Goal: Information Seeking & Learning: Learn about a topic

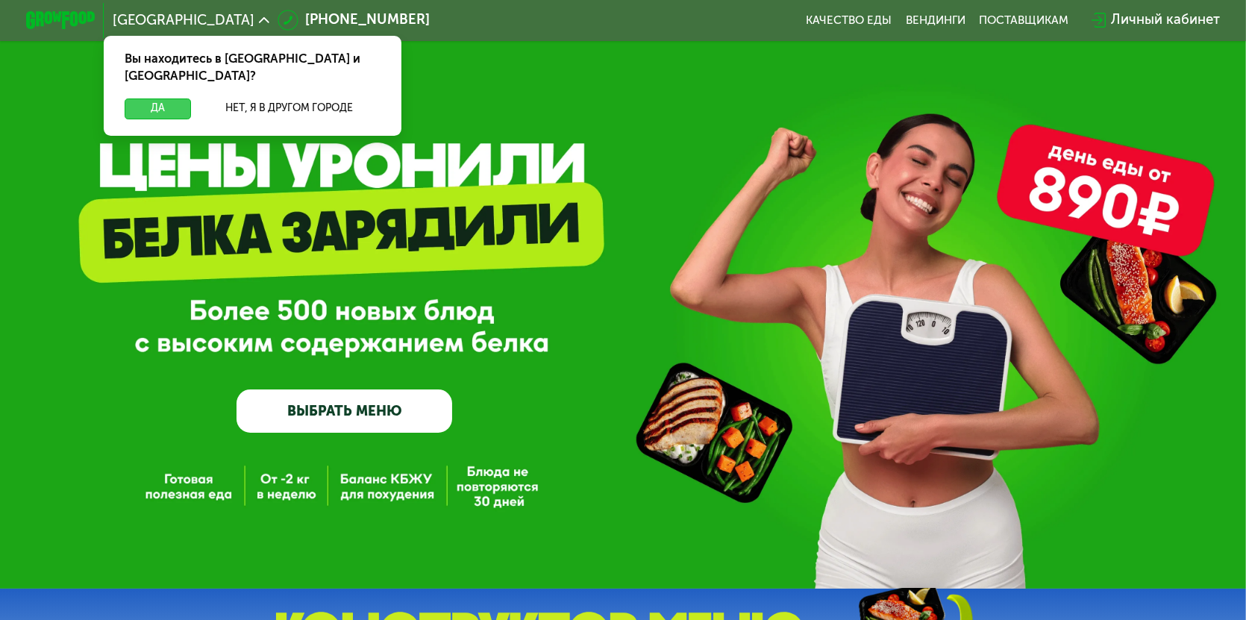
click at [149, 99] on button "Да" at bounding box center [158, 109] width 66 height 21
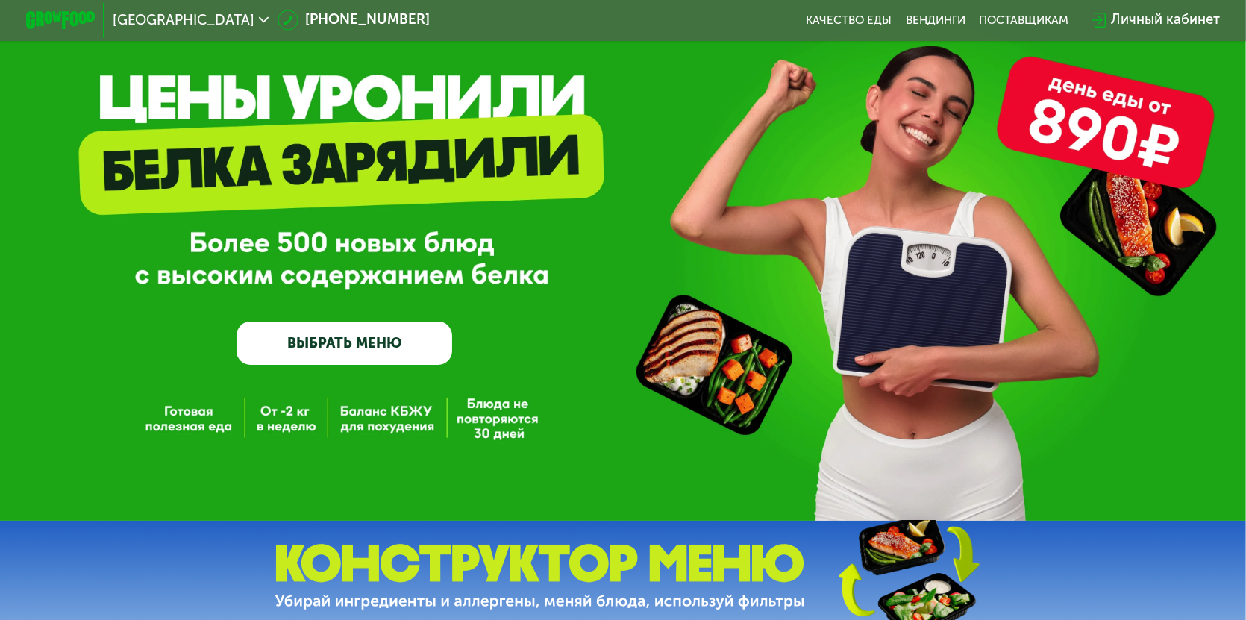
scroll to position [149, 0]
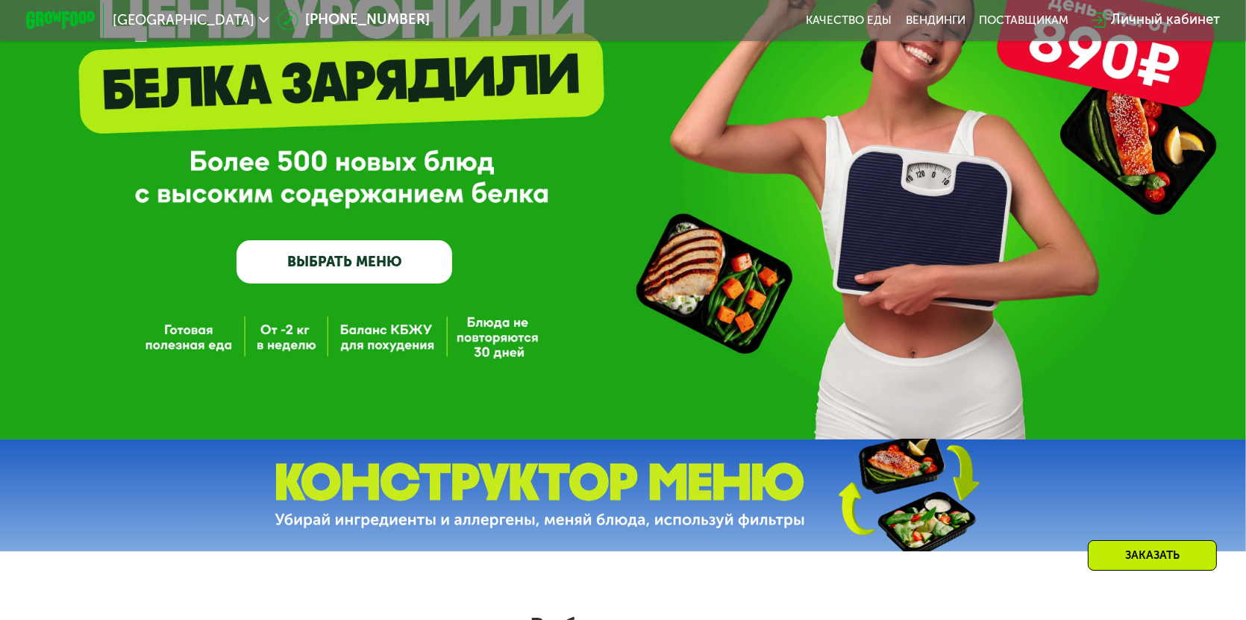
click at [330, 267] on link "ВЫБРАТЬ МЕНЮ" at bounding box center [345, 261] width 216 height 43
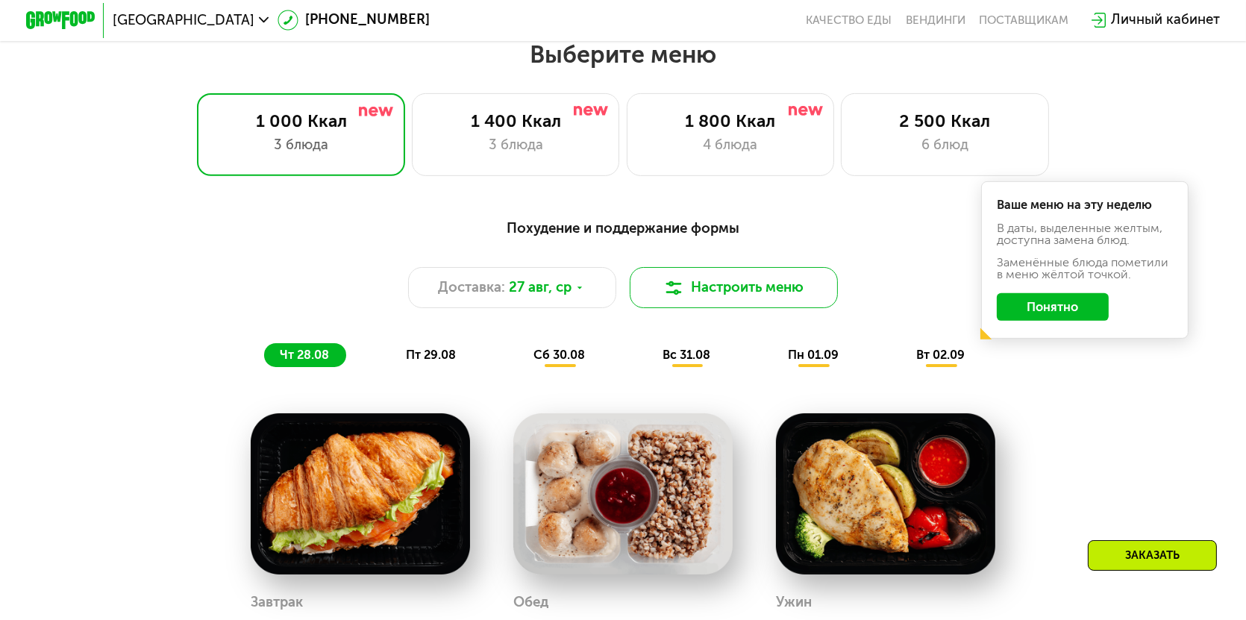
scroll to position [725, 0]
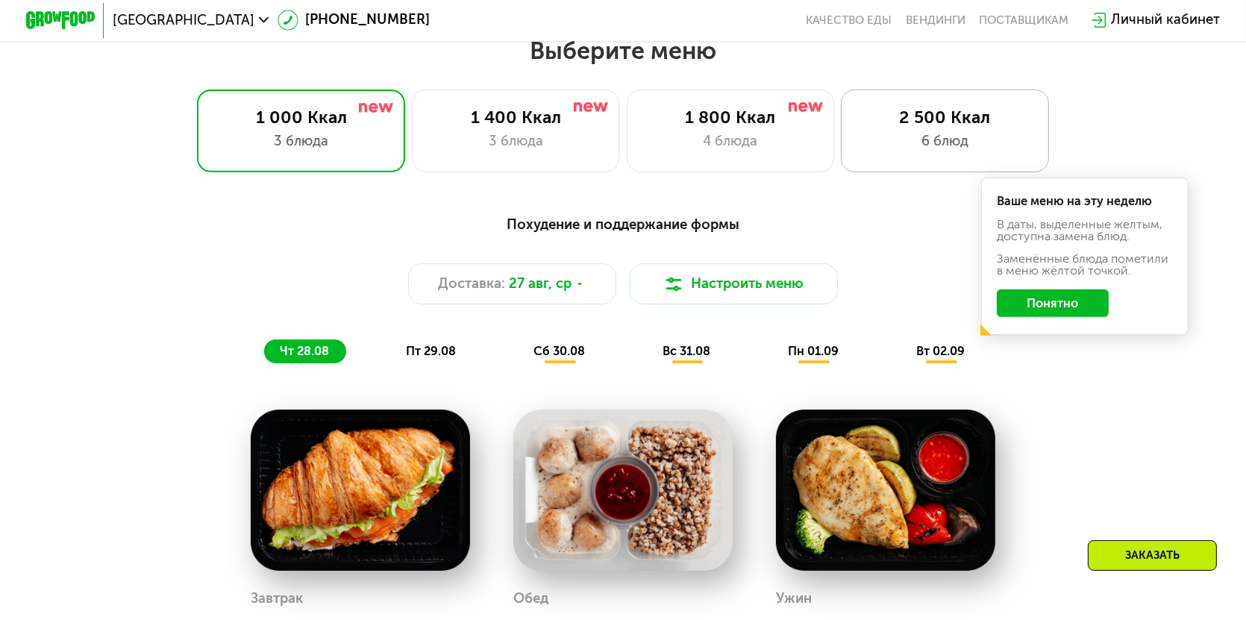
click at [977, 134] on div "2 500 Ккал 6 блюд" at bounding box center [944, 131] width 207 height 83
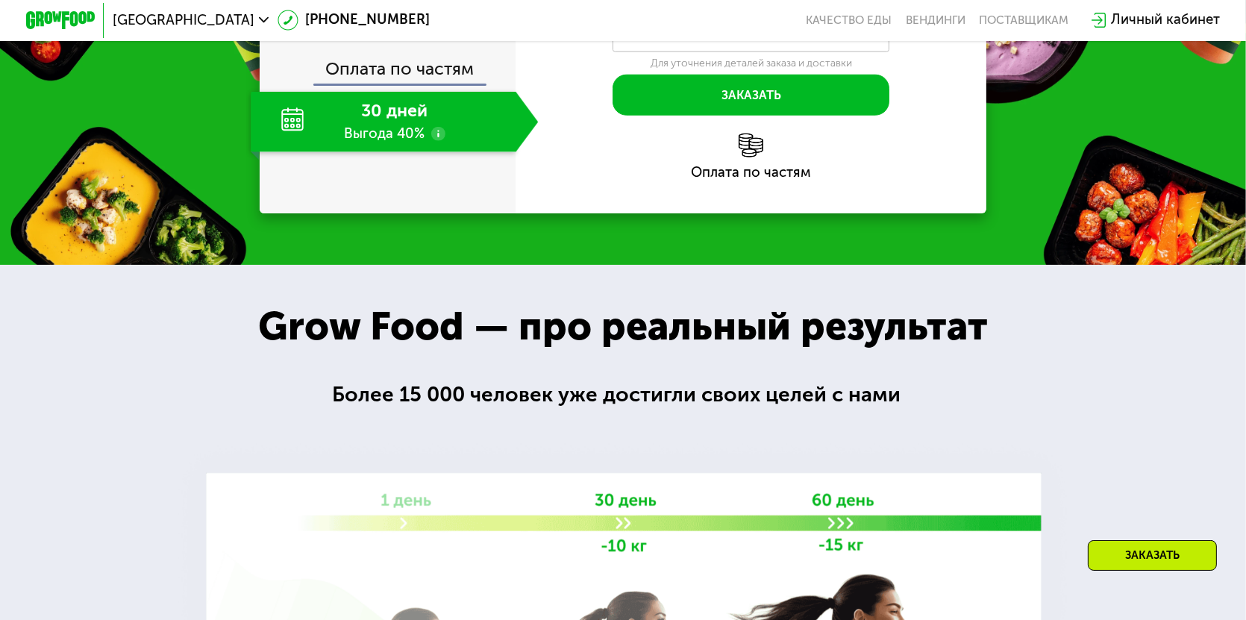
scroll to position [2143, 0]
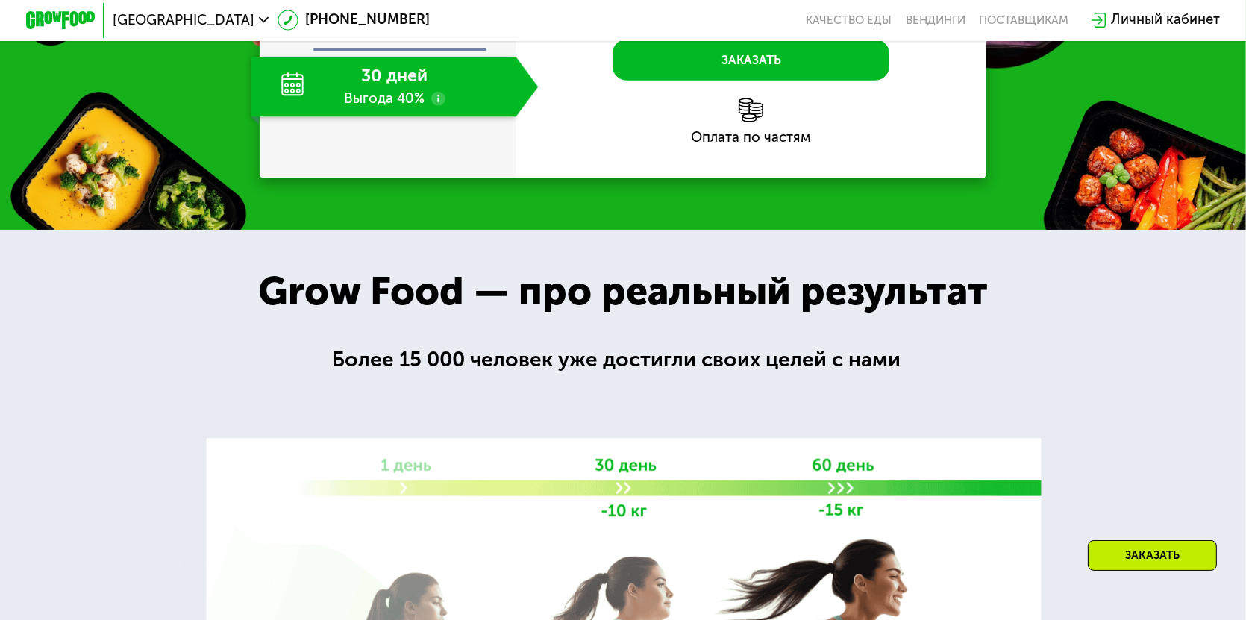
click at [437, 106] on use at bounding box center [438, 99] width 14 height 14
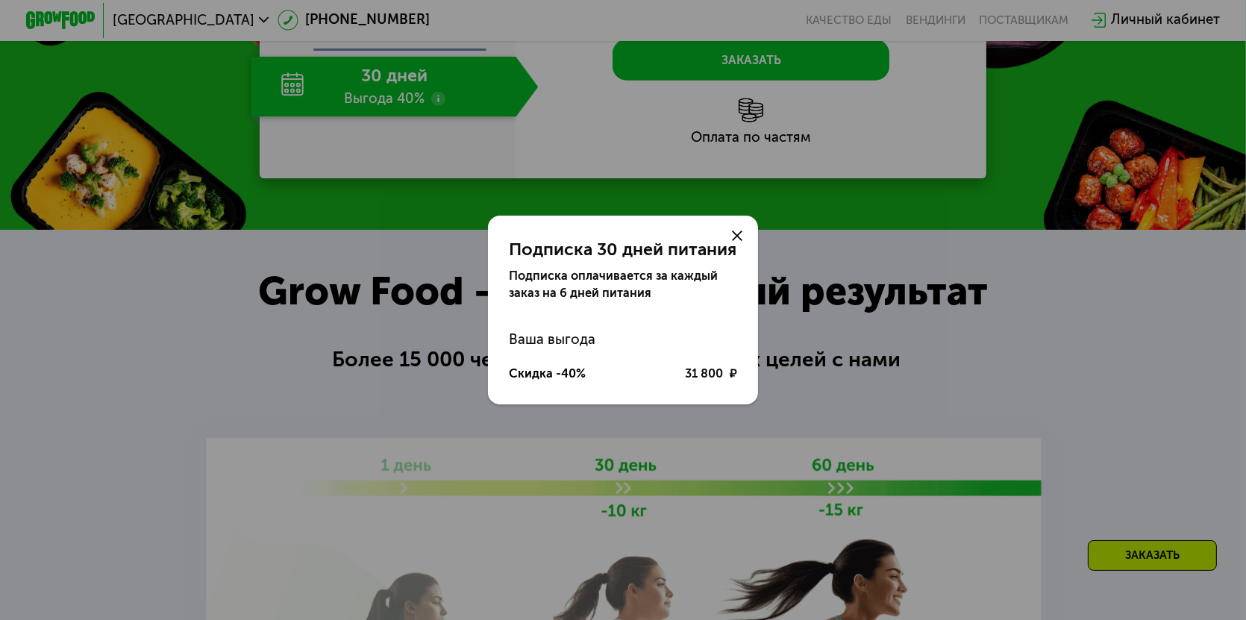
click at [734, 235] on icon at bounding box center [737, 236] width 10 height 10
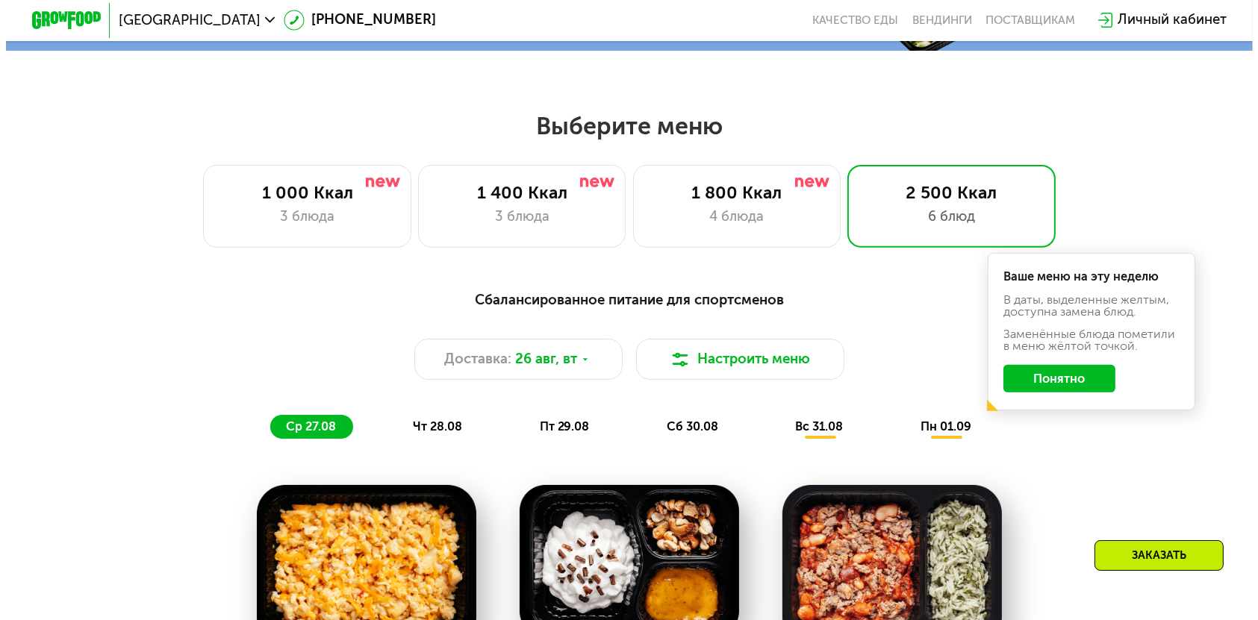
scroll to position [672, 0]
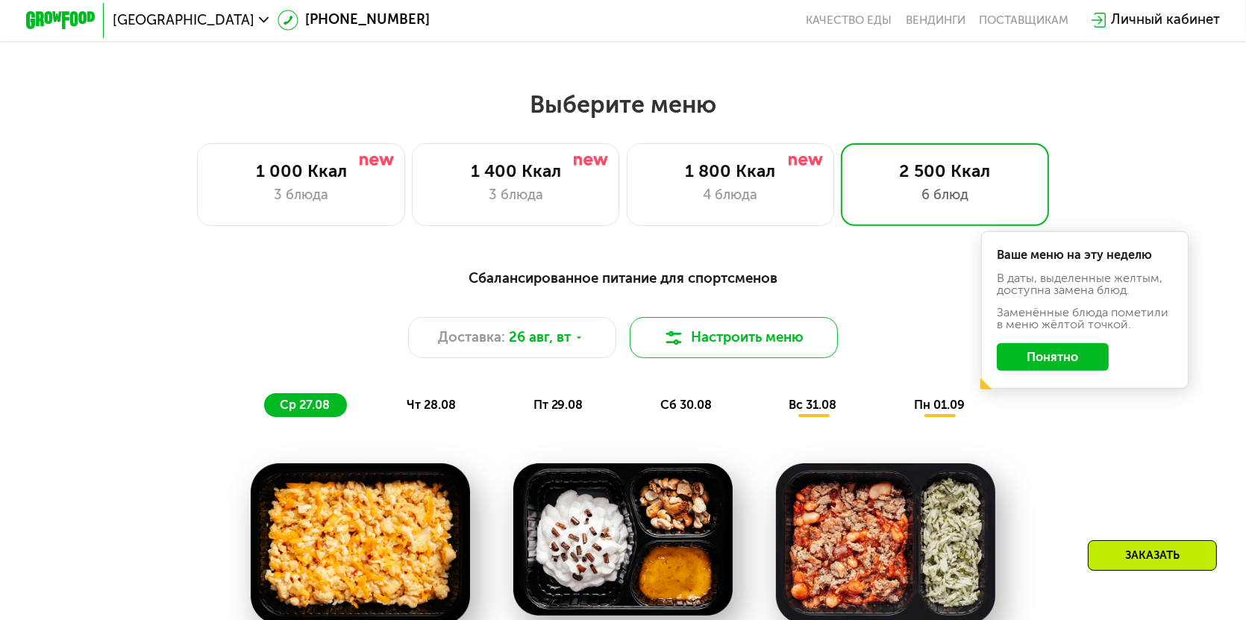
click at [677, 349] on img at bounding box center [673, 338] width 21 height 21
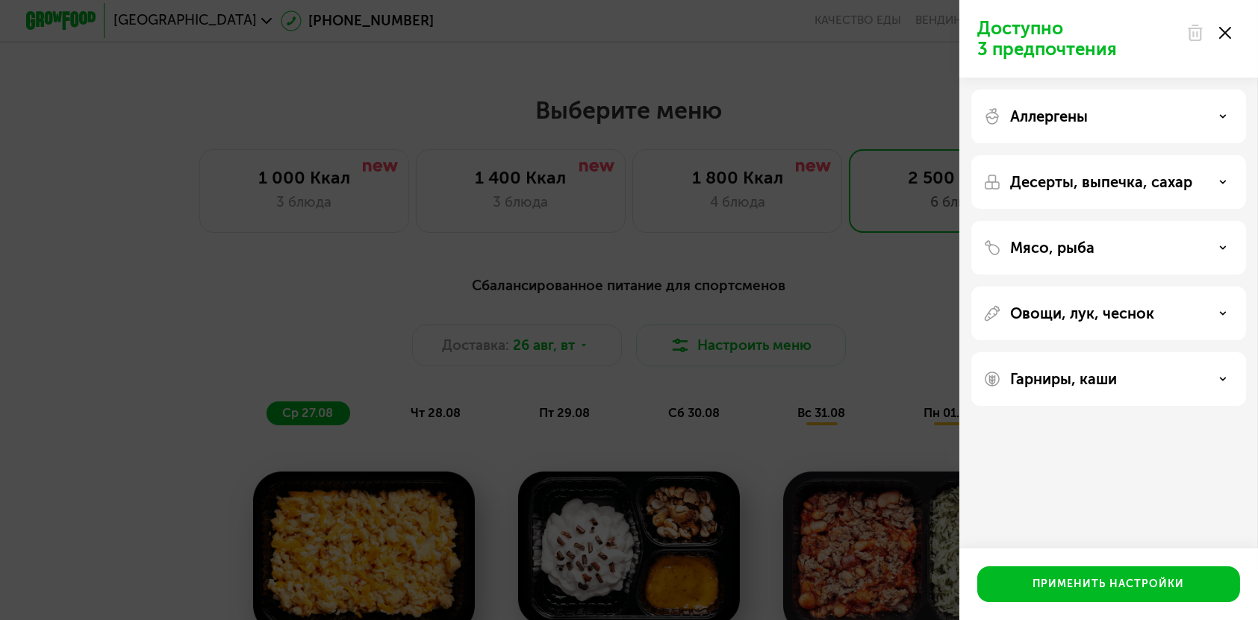
click at [1225, 113] on icon at bounding box center [1222, 116] width 7 height 7
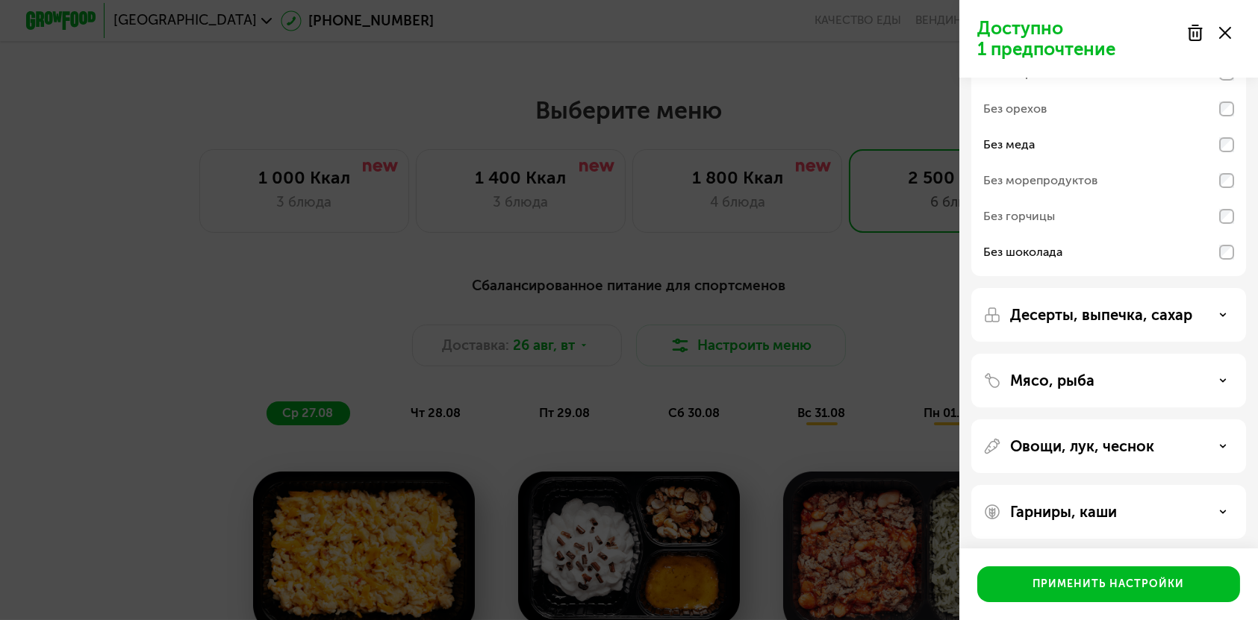
scroll to position [100, 0]
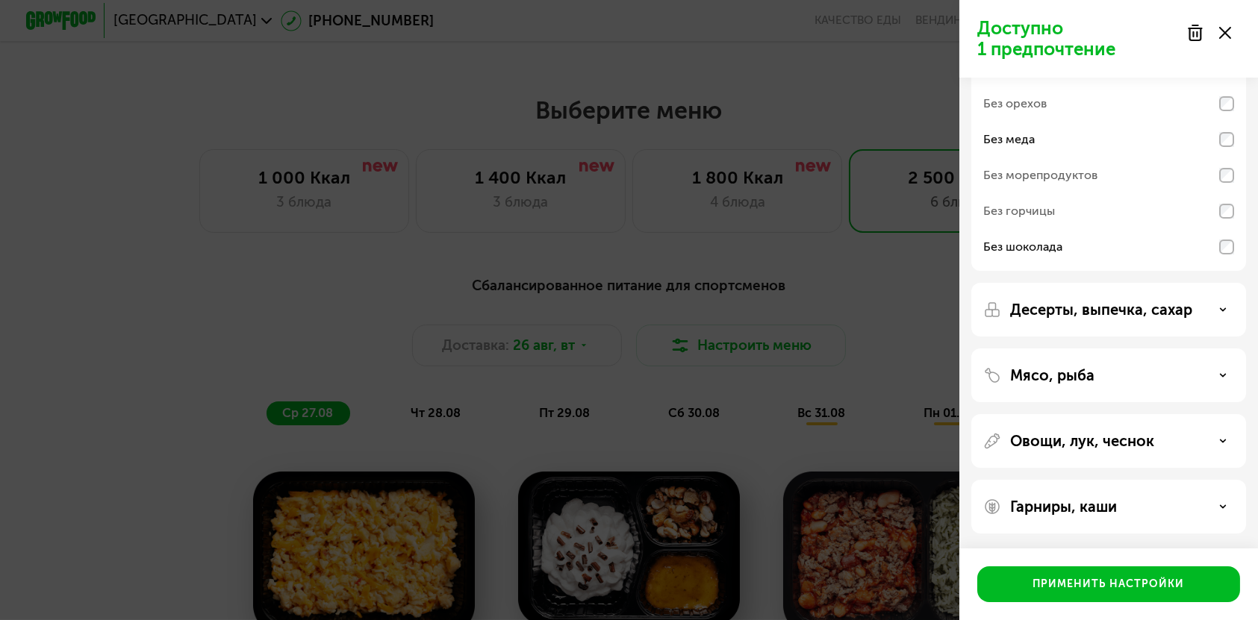
click at [1220, 313] on div "Десерты, выпечка, сахар" at bounding box center [1108, 310] width 251 height 18
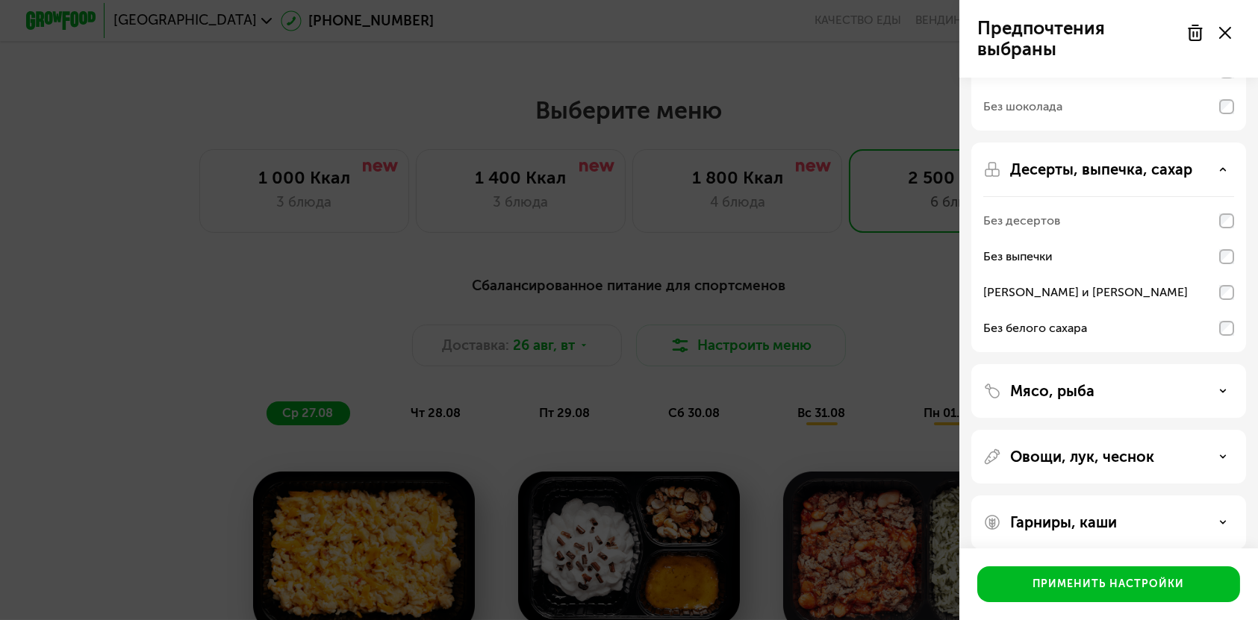
scroll to position [255, 0]
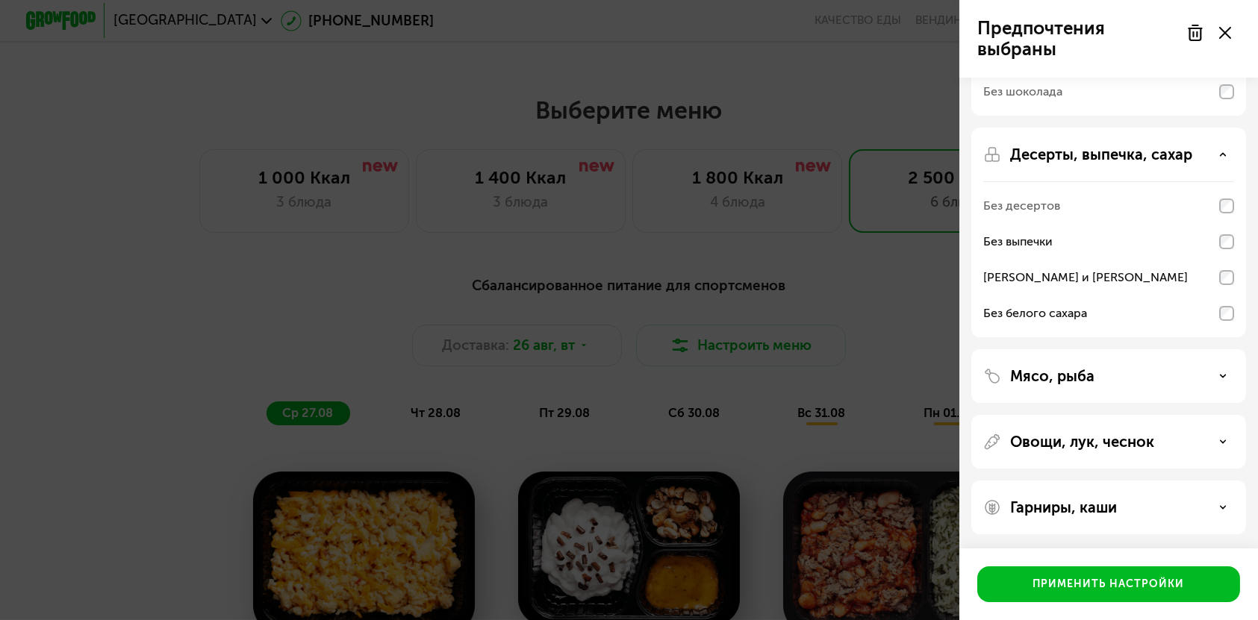
click at [1225, 508] on icon at bounding box center [1222, 507] width 7 height 7
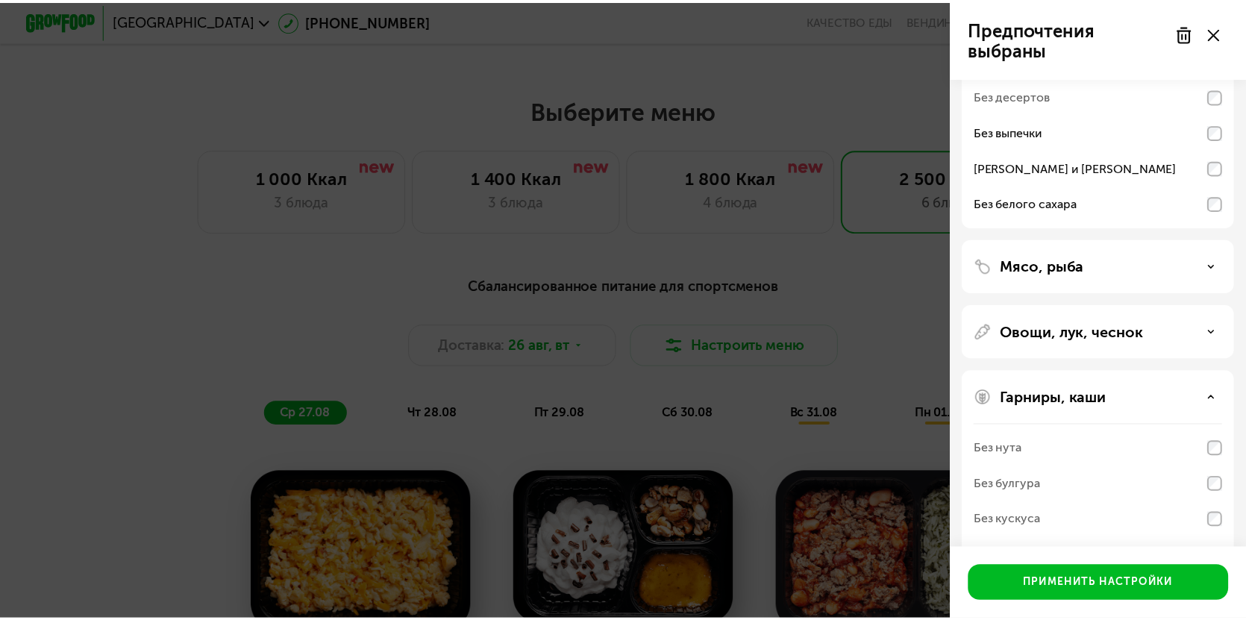
scroll to position [448, 0]
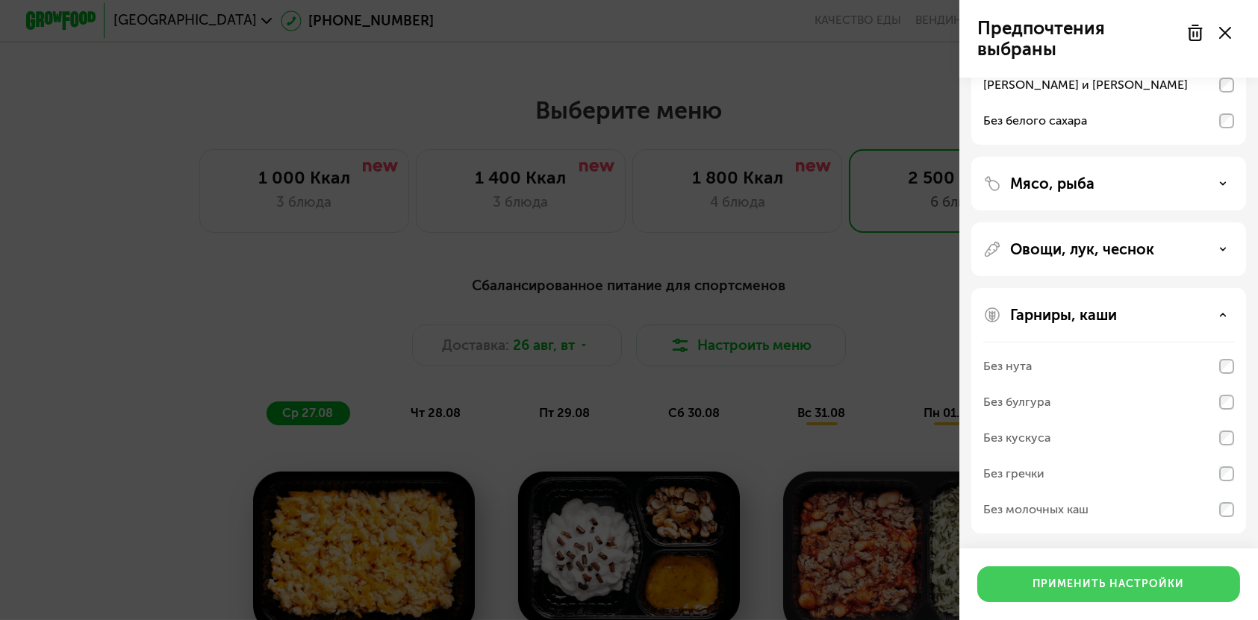
click at [1123, 577] on div "Применить настройки" at bounding box center [1109, 584] width 152 height 15
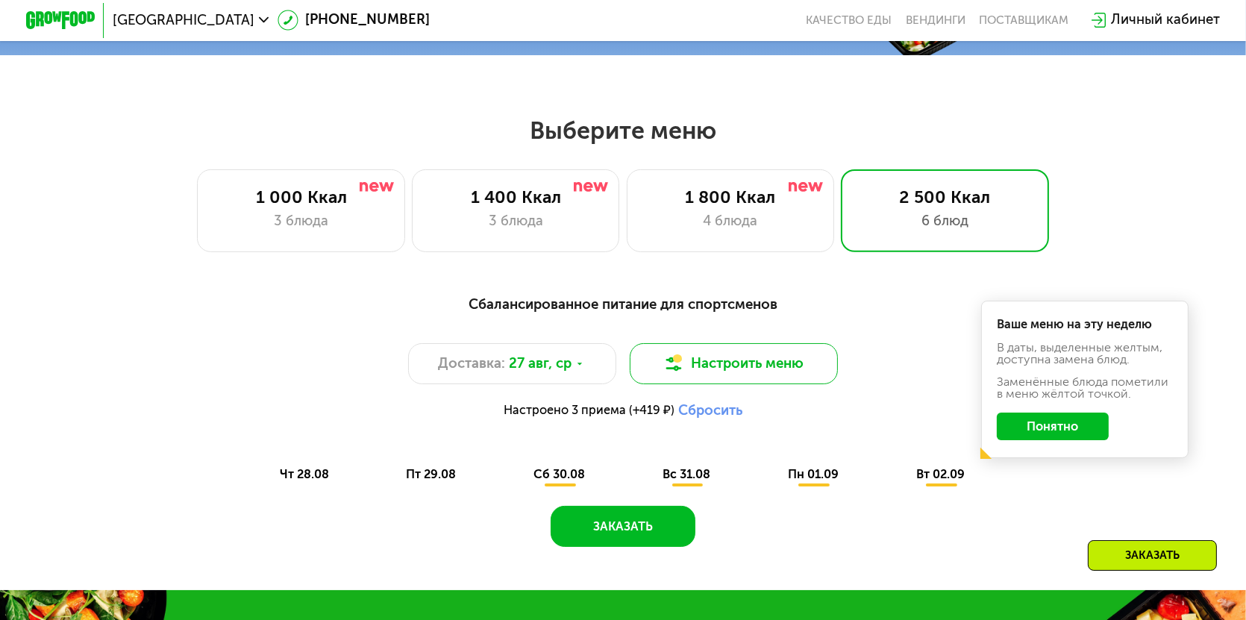
scroll to position [610, 0]
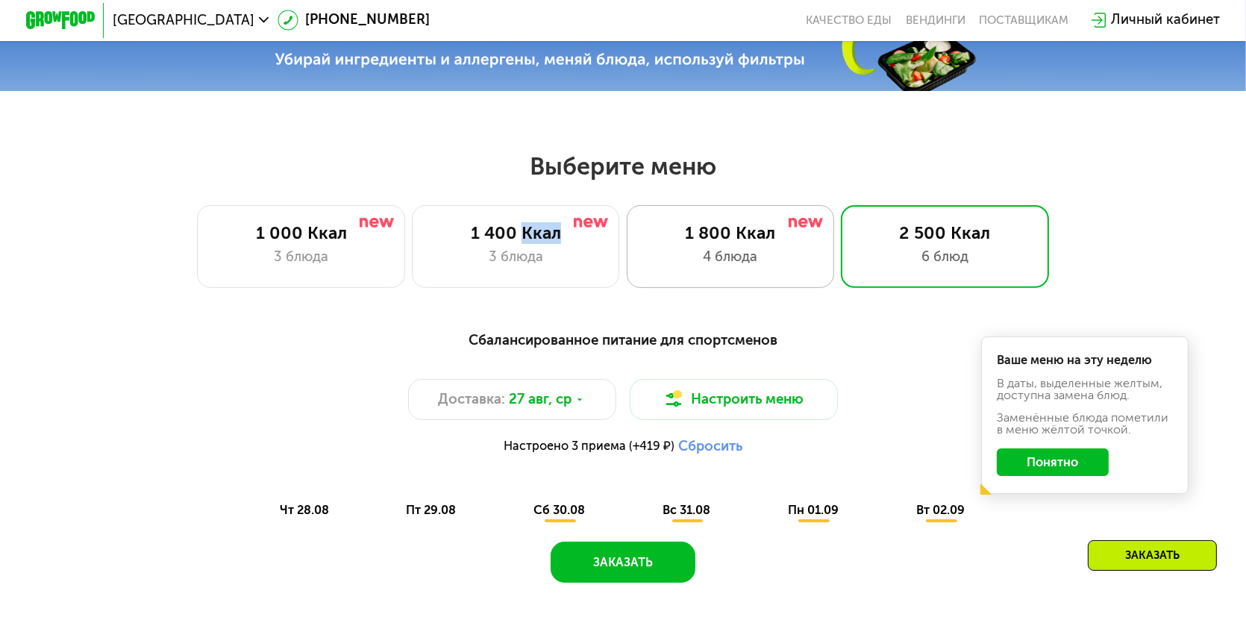
drag, startPoint x: 522, startPoint y: 246, endPoint x: 695, endPoint y: 252, distance: 172.5
click at [572, 241] on div "1 400 Ккал" at bounding box center [516, 233] width 172 height 21
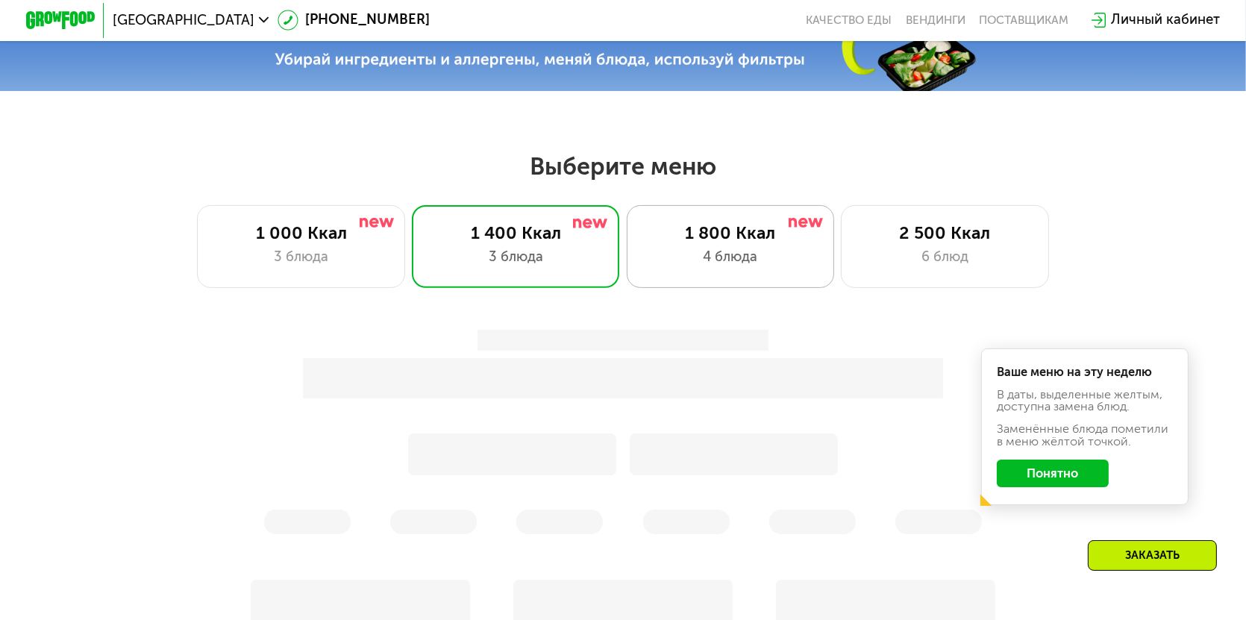
click at [754, 241] on div "1 800 Ккал" at bounding box center [731, 233] width 172 height 21
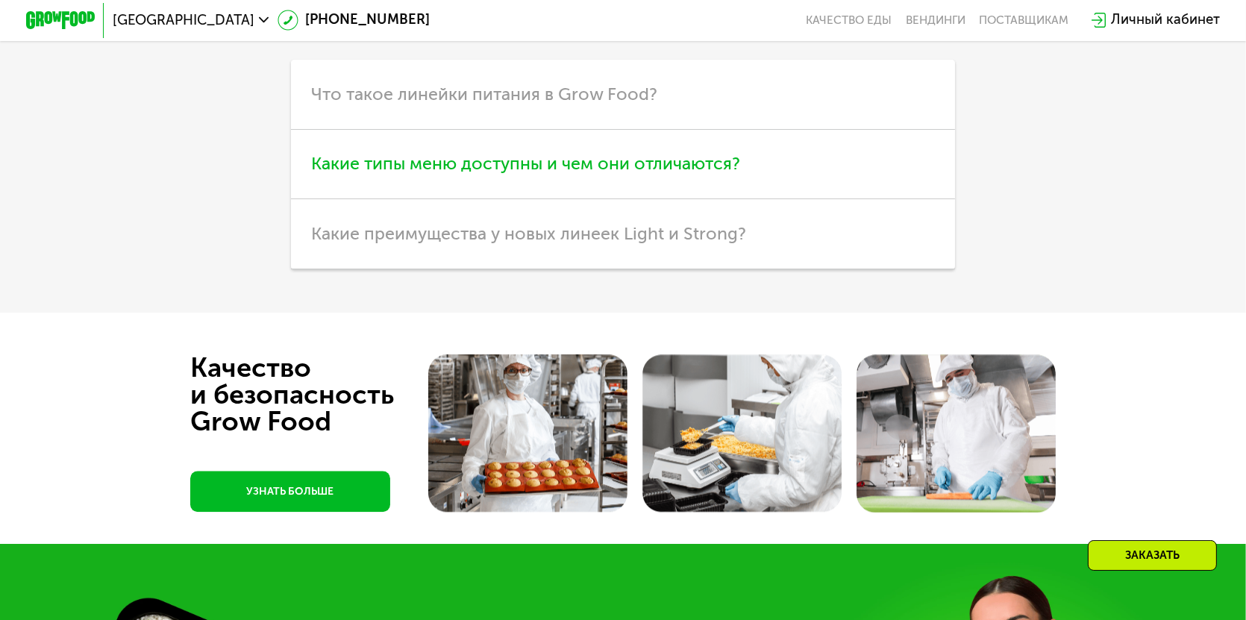
scroll to position [4416, 0]
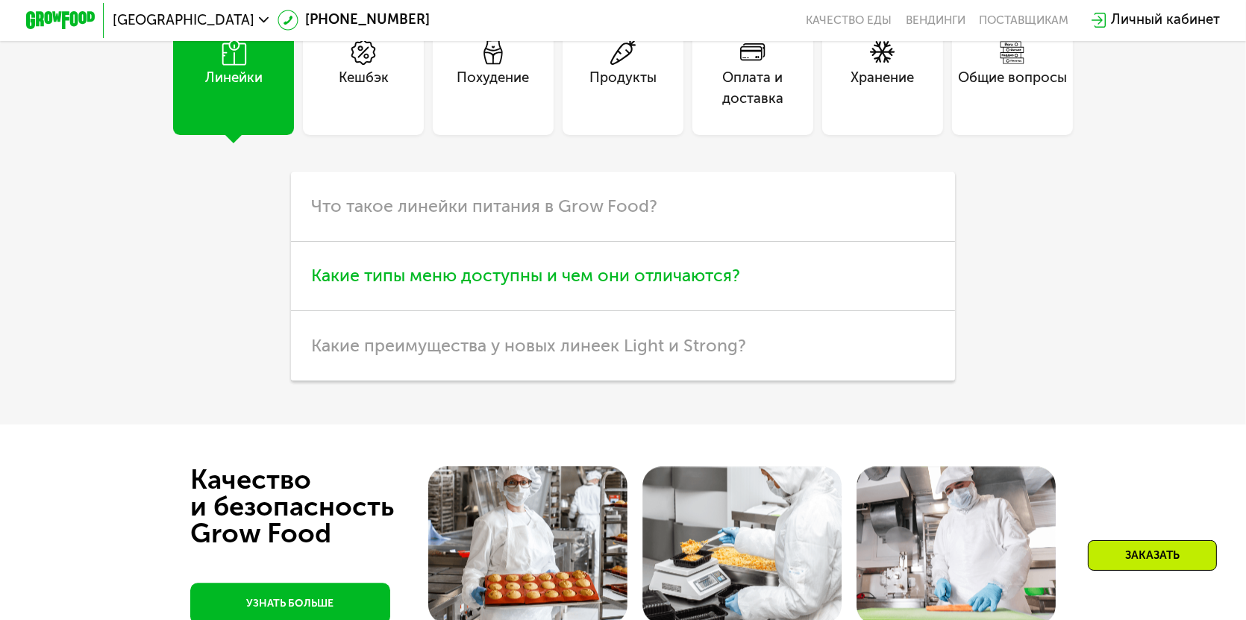
click at [719, 286] on span "Какие типы меню доступны и чем они отличаются?" at bounding box center [526, 275] width 429 height 21
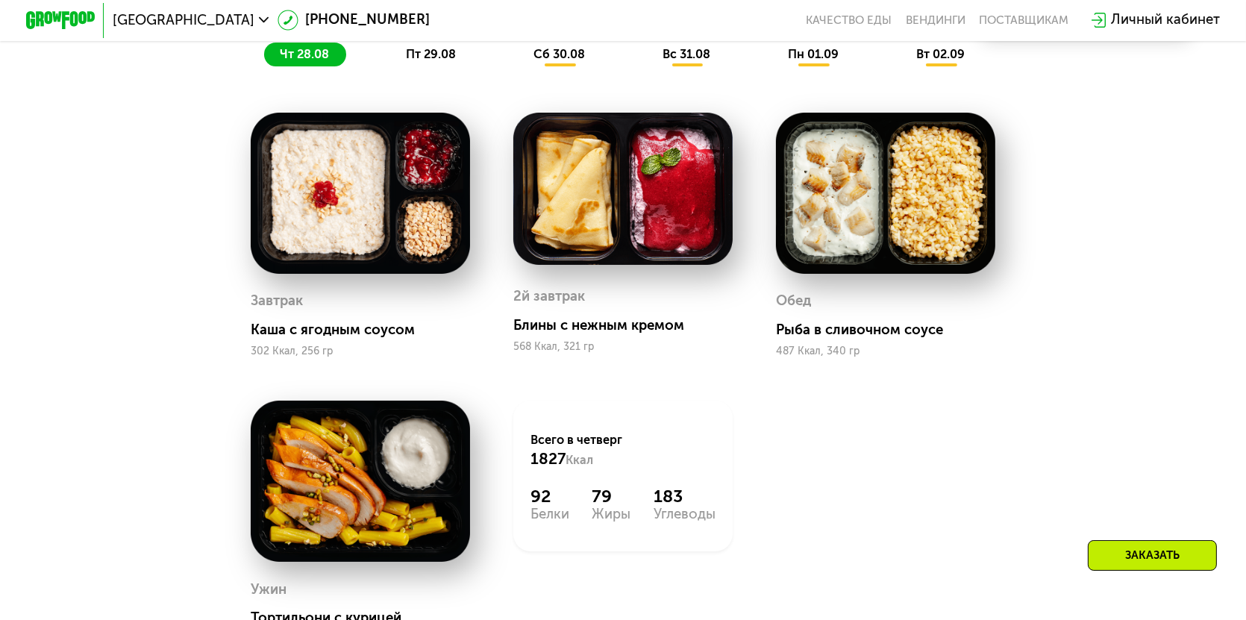
scroll to position [1009, 0]
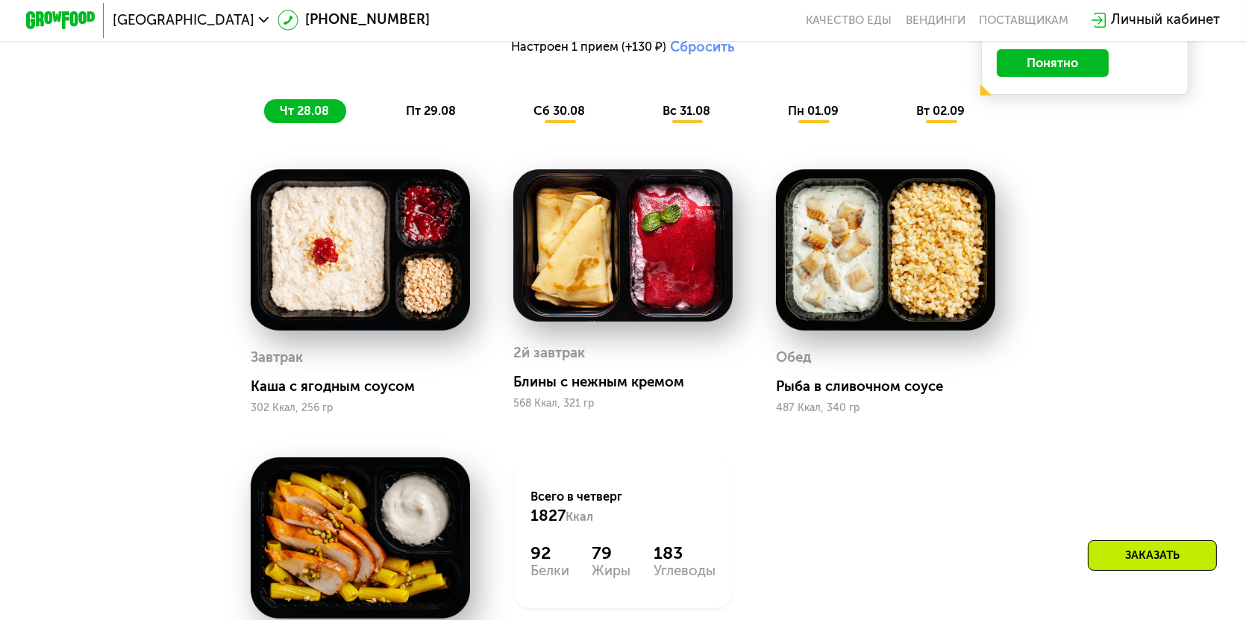
click at [422, 118] on span "пт 29.08" at bounding box center [431, 111] width 50 height 14
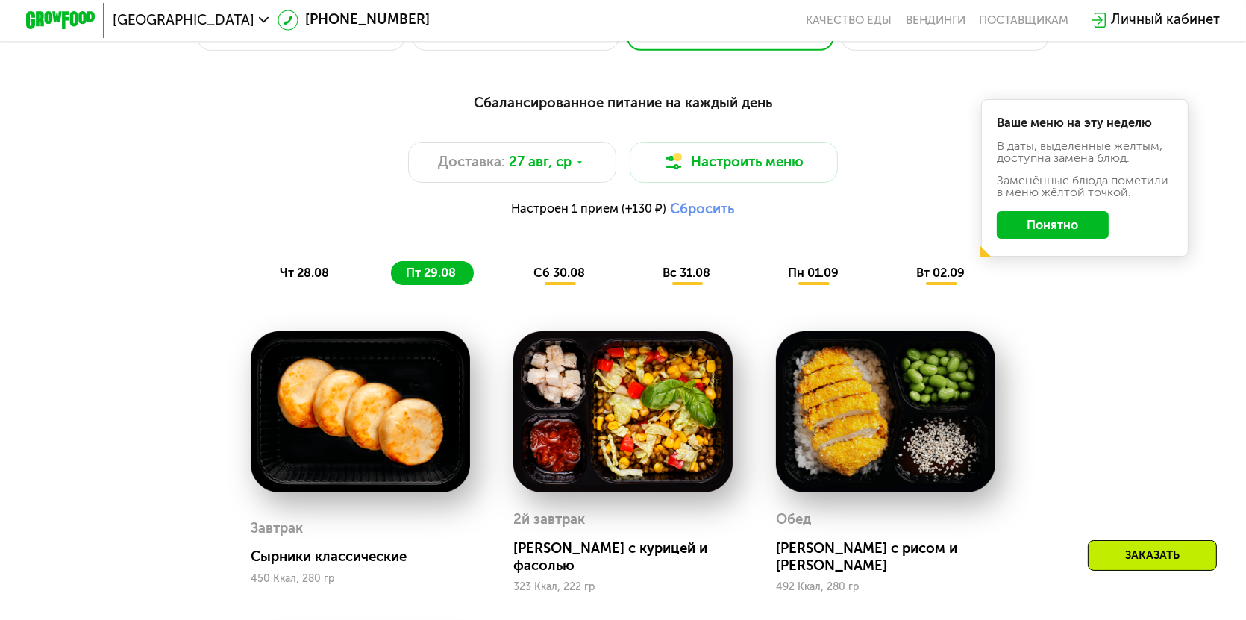
scroll to position [785, 0]
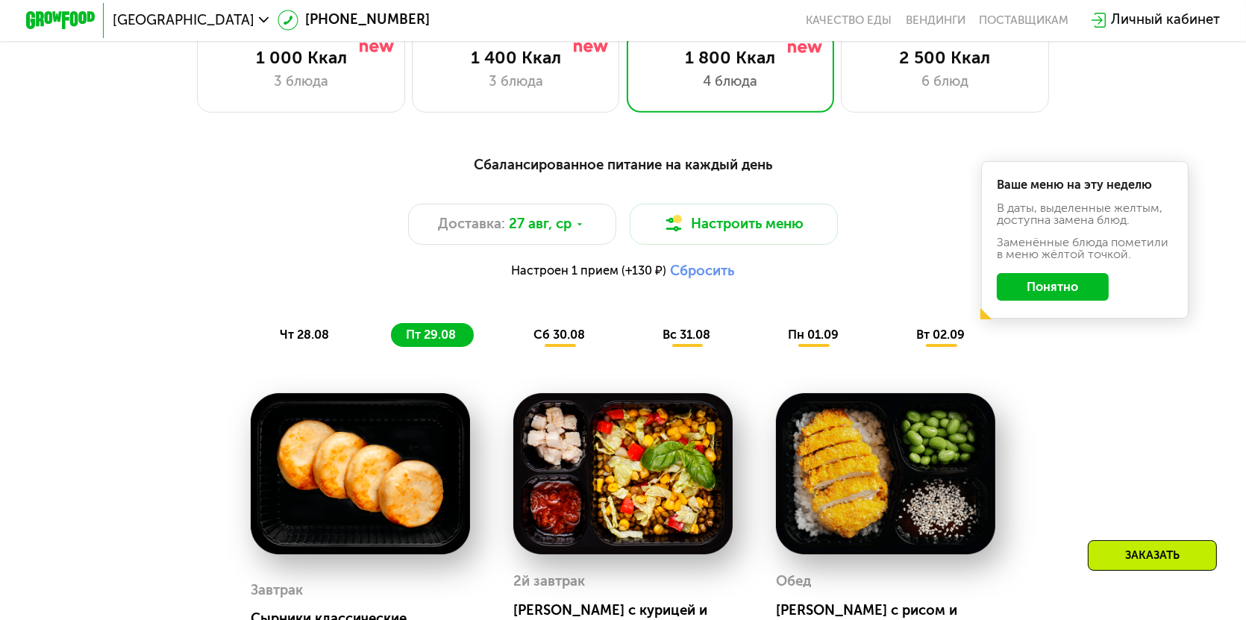
click at [568, 342] on span "сб 30.08" at bounding box center [559, 335] width 51 height 14
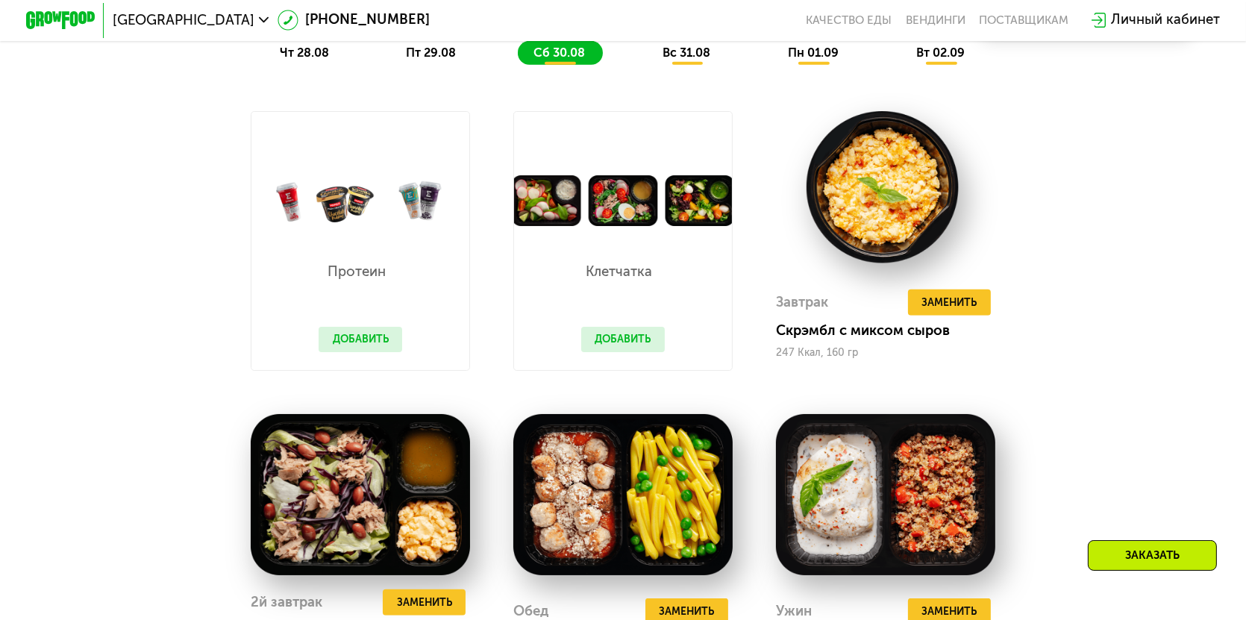
scroll to position [860, 0]
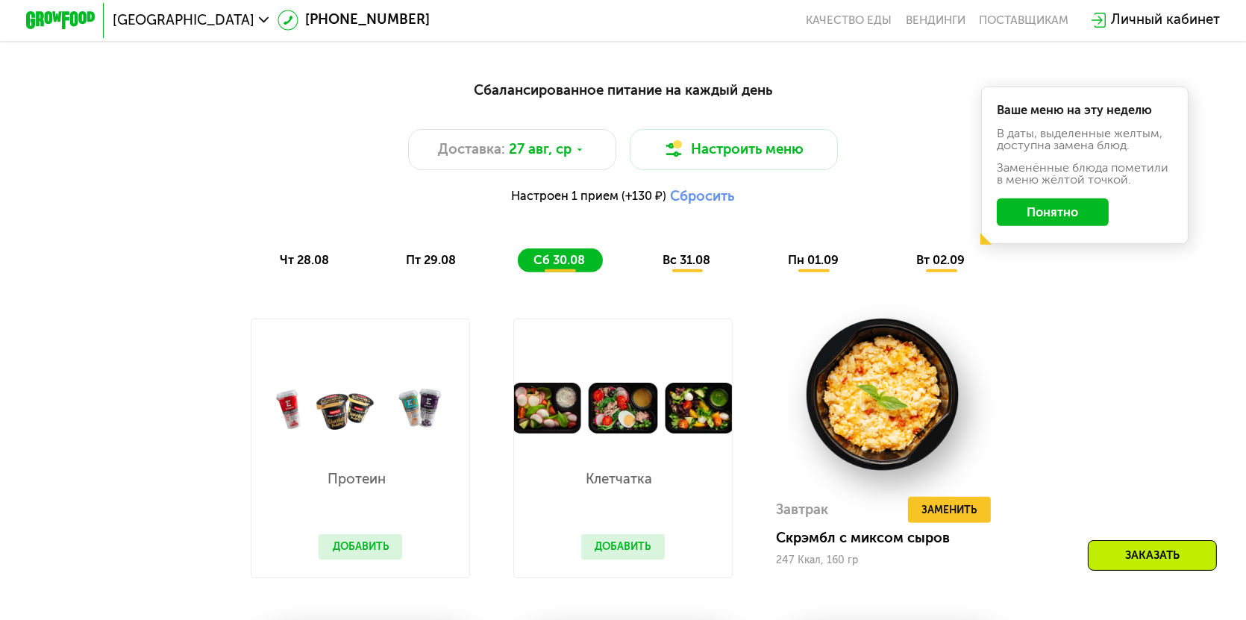
click at [682, 267] on span "вс 31.08" at bounding box center [687, 260] width 48 height 14
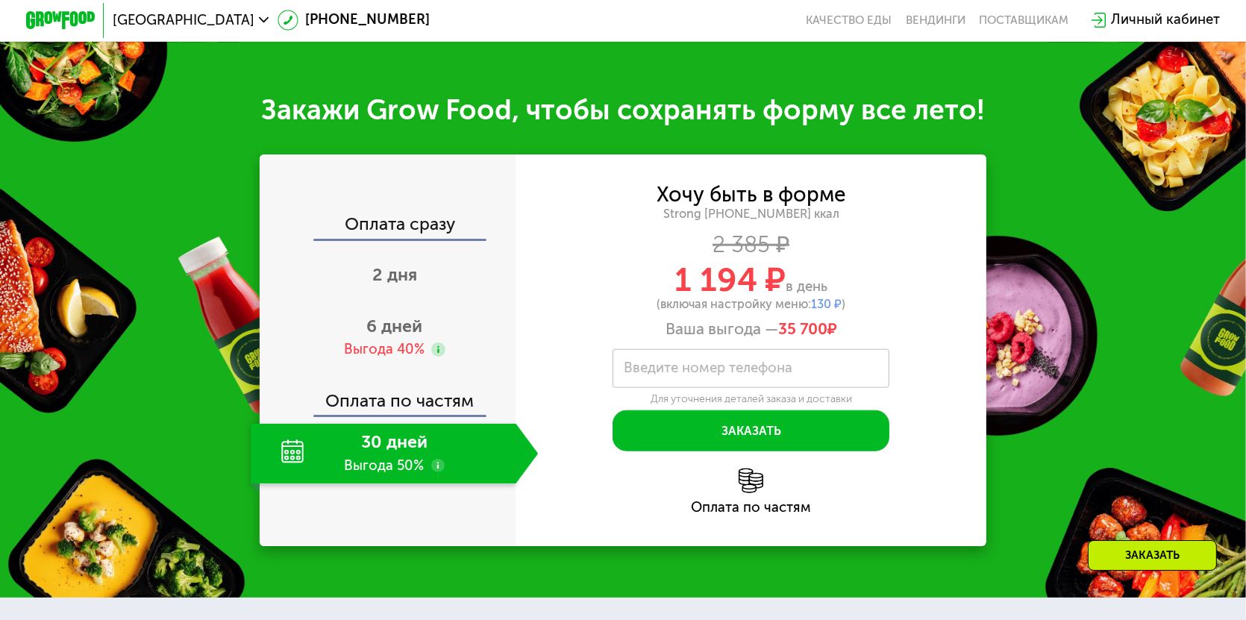
scroll to position [1979, 0]
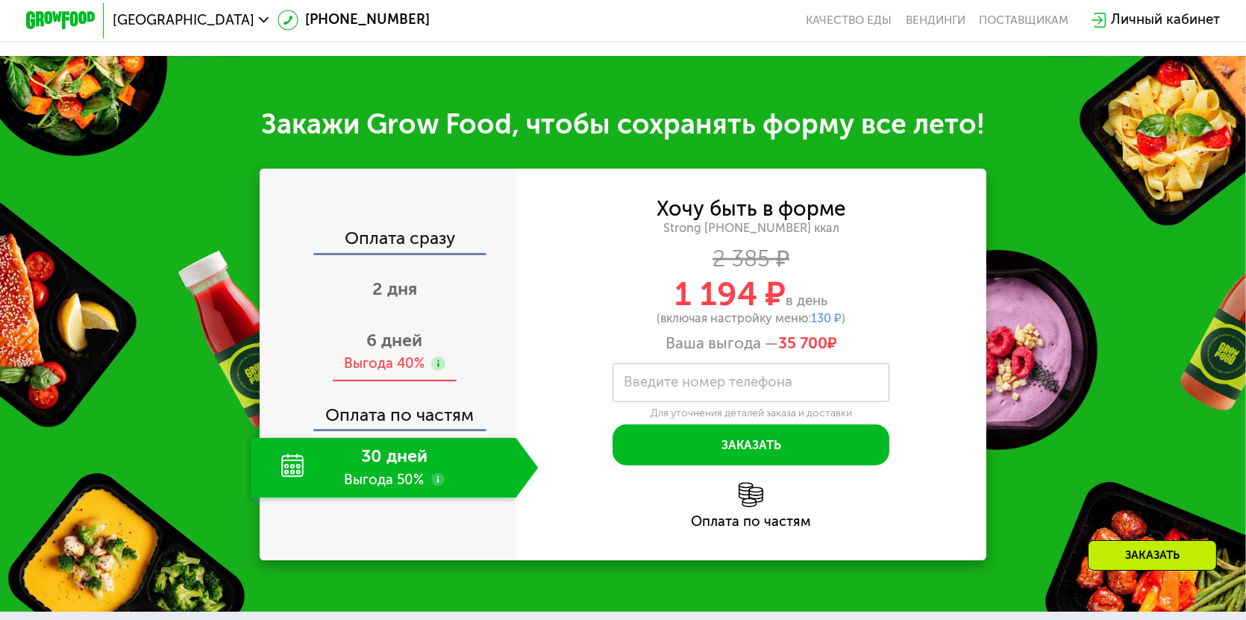
click at [396, 351] on span "6 дней" at bounding box center [394, 340] width 56 height 21
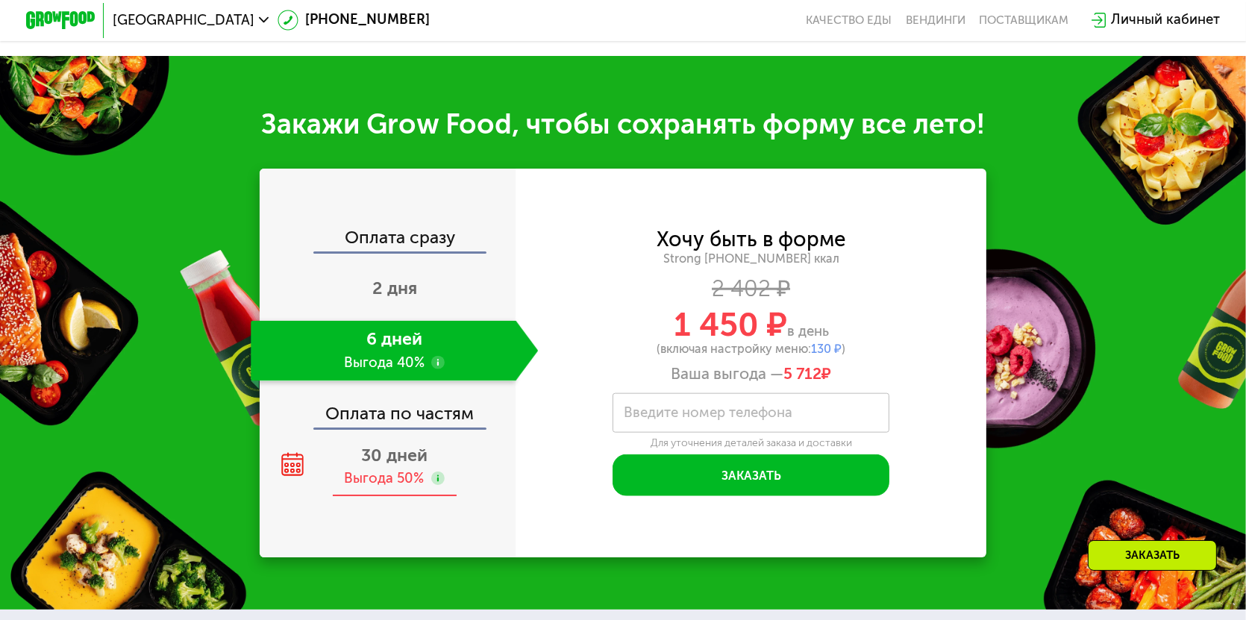
click at [405, 466] on span "30 дней" at bounding box center [394, 455] width 66 height 21
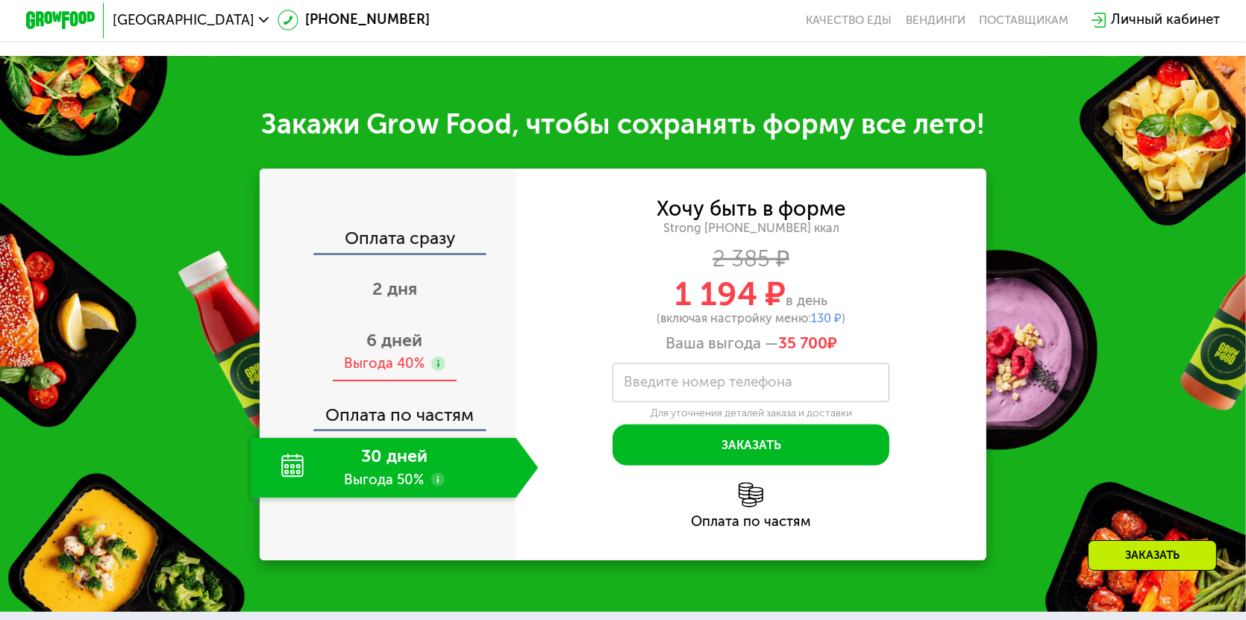
click at [397, 351] on span "6 дней" at bounding box center [394, 340] width 56 height 21
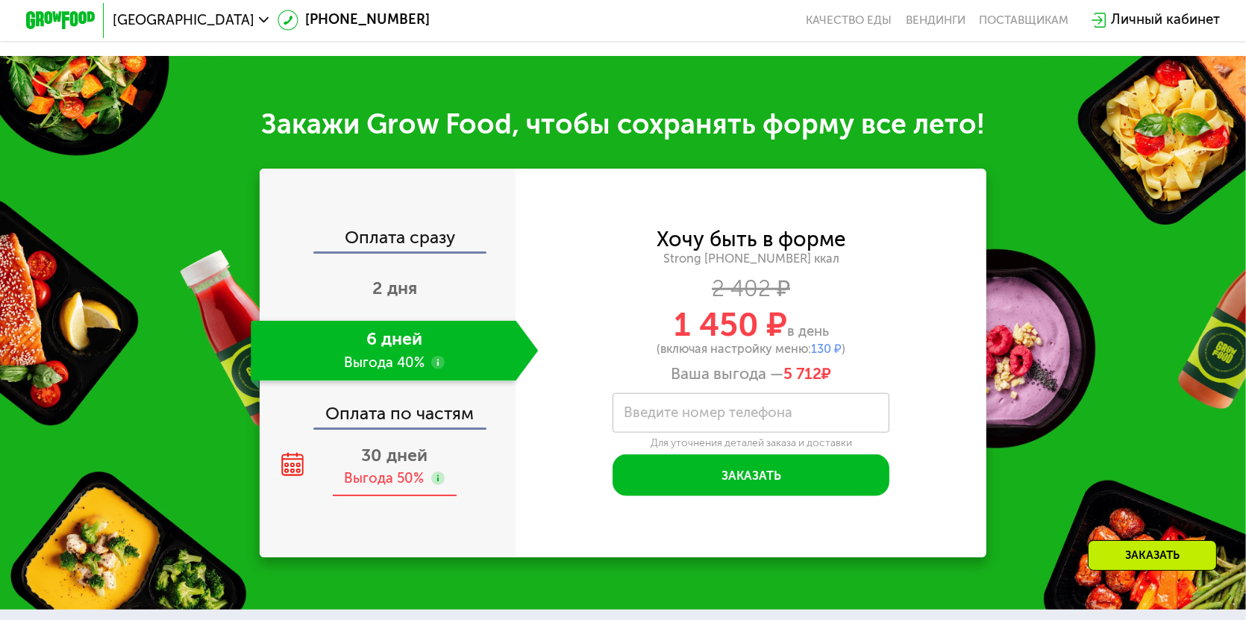
click at [375, 466] on span "30 дней" at bounding box center [394, 455] width 66 height 21
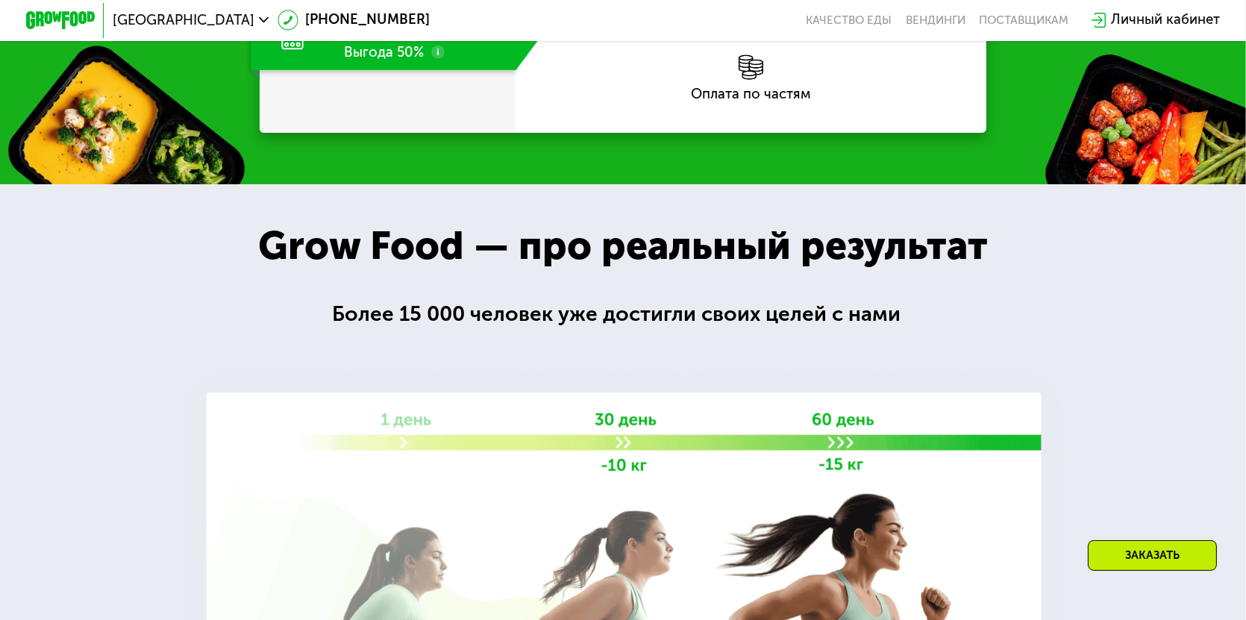
scroll to position [2352, 0]
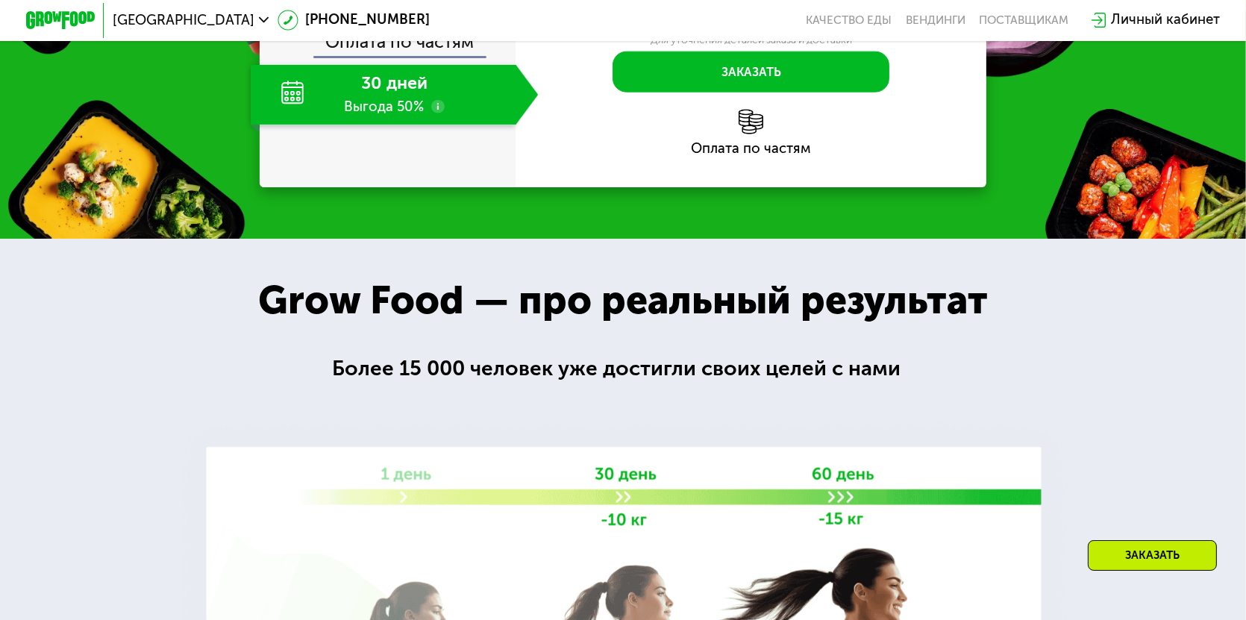
click at [752, 156] on div "Оплата по частям" at bounding box center [751, 133] width 471 height 46
click at [752, 134] on img at bounding box center [751, 122] width 24 height 24
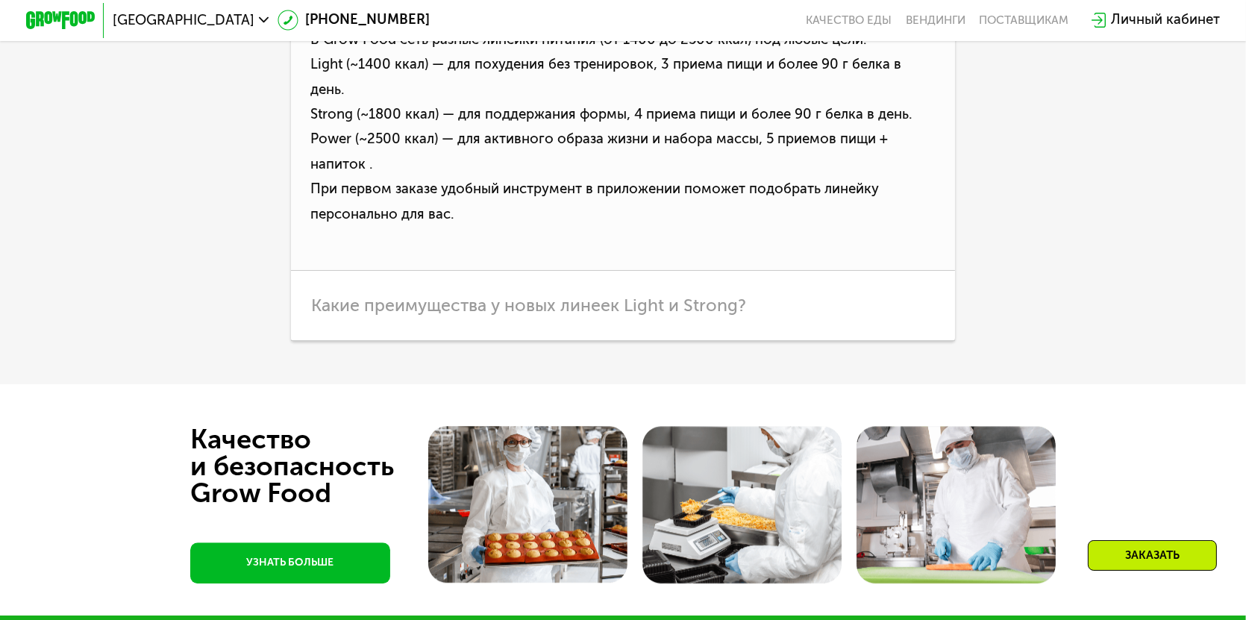
scroll to position [4965, 0]
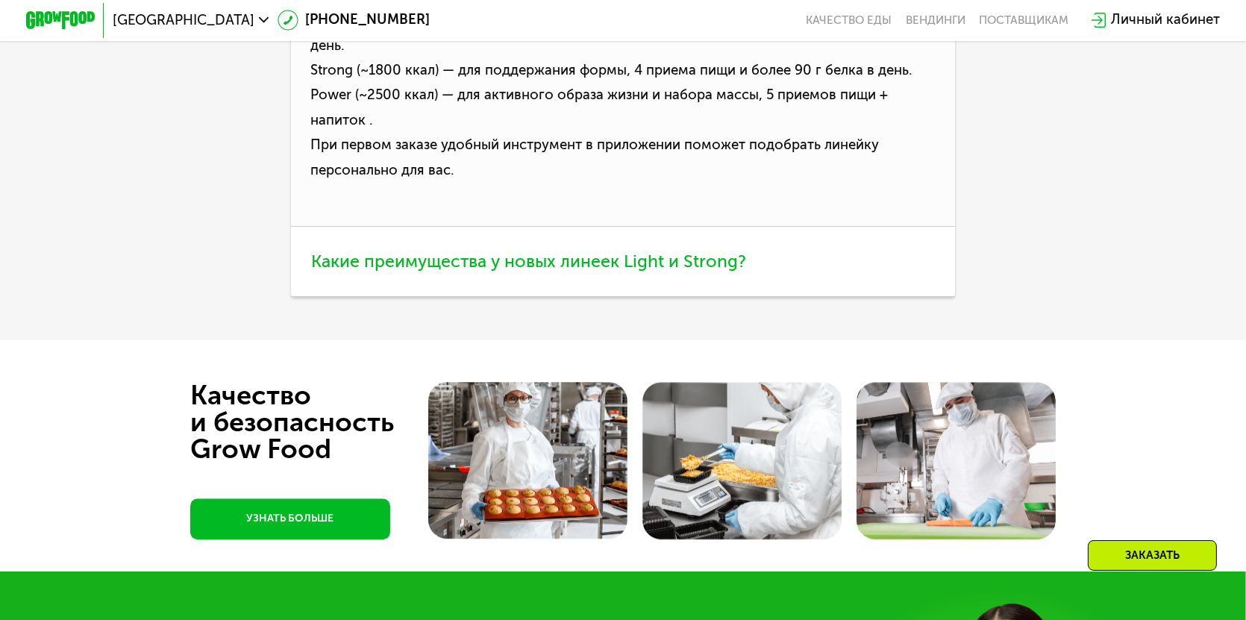
click at [740, 272] on span "Какие преимущества у новых линеек Light и Strong?" at bounding box center [529, 261] width 435 height 21
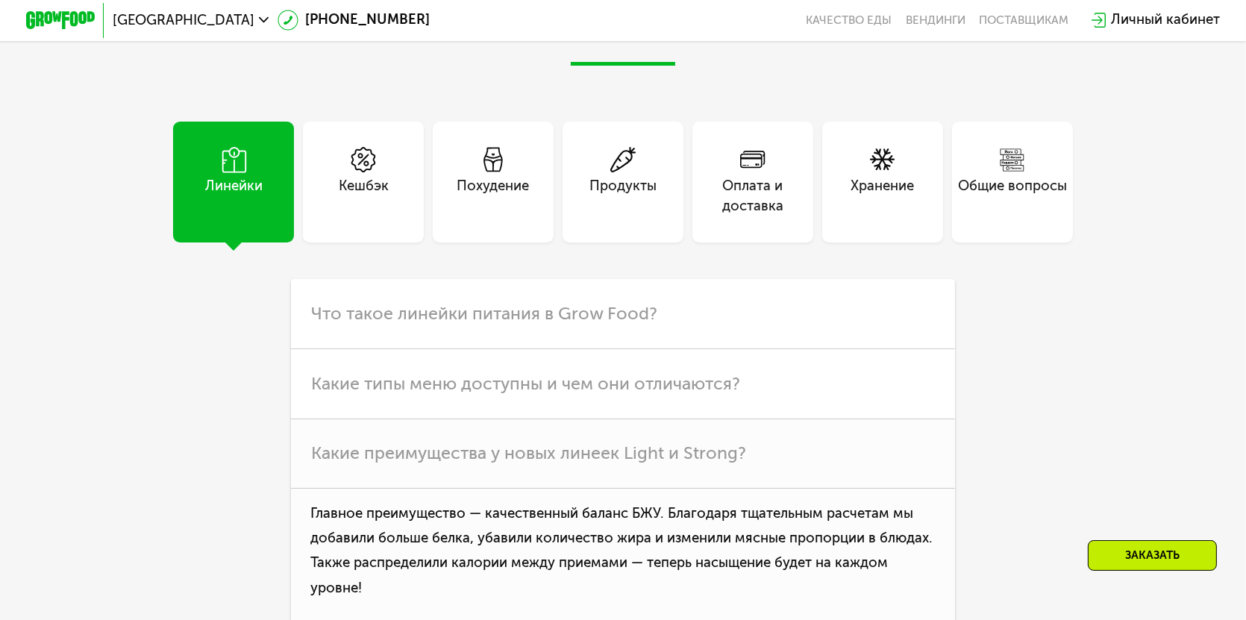
scroll to position [4666, 0]
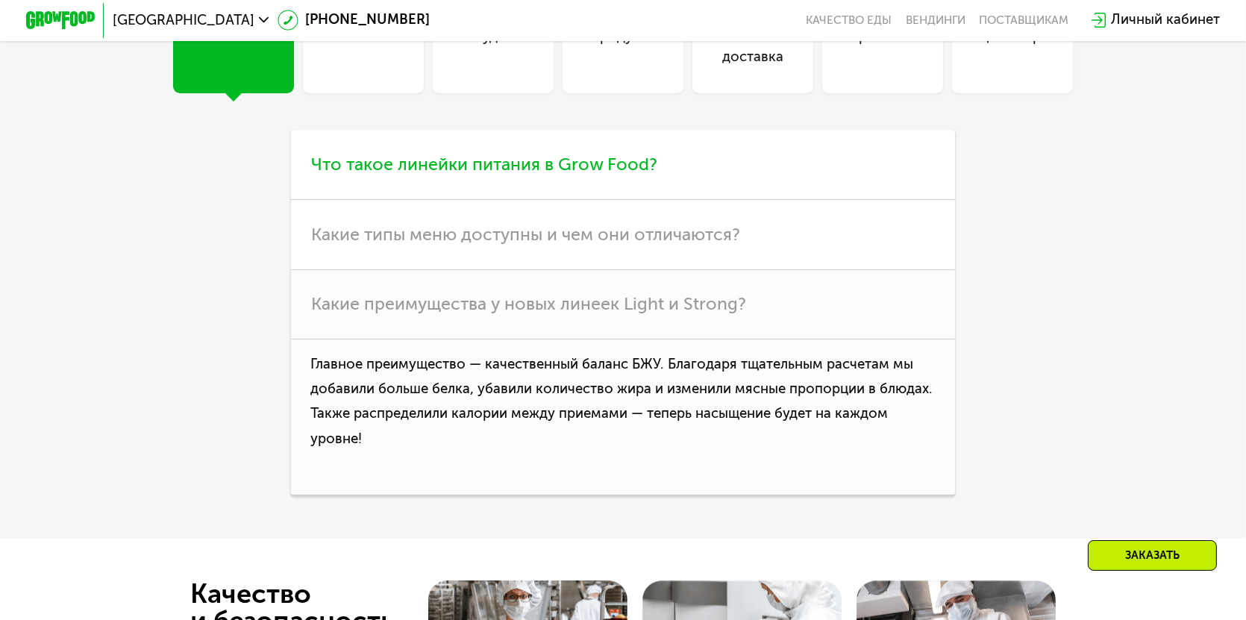
click at [661, 199] on h3 "Что такое линейки питания в Grow Food?" at bounding box center [623, 165] width 665 height 70
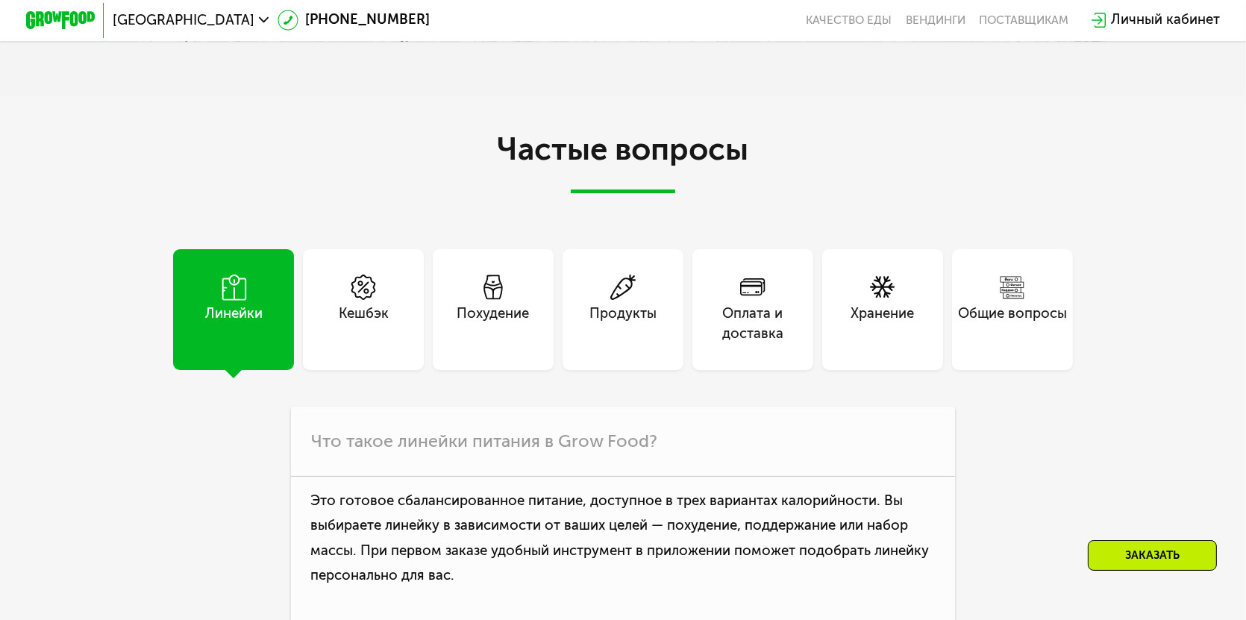
scroll to position [4368, 0]
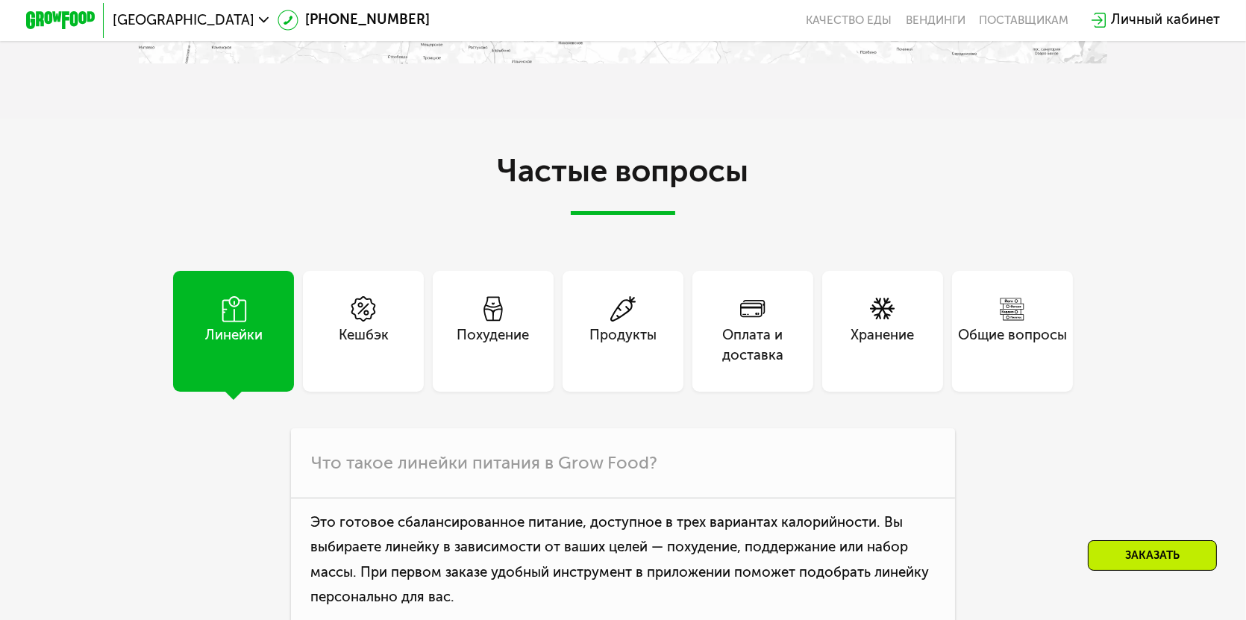
click at [751, 367] on div "Оплата и доставка" at bounding box center [753, 346] width 121 height 42
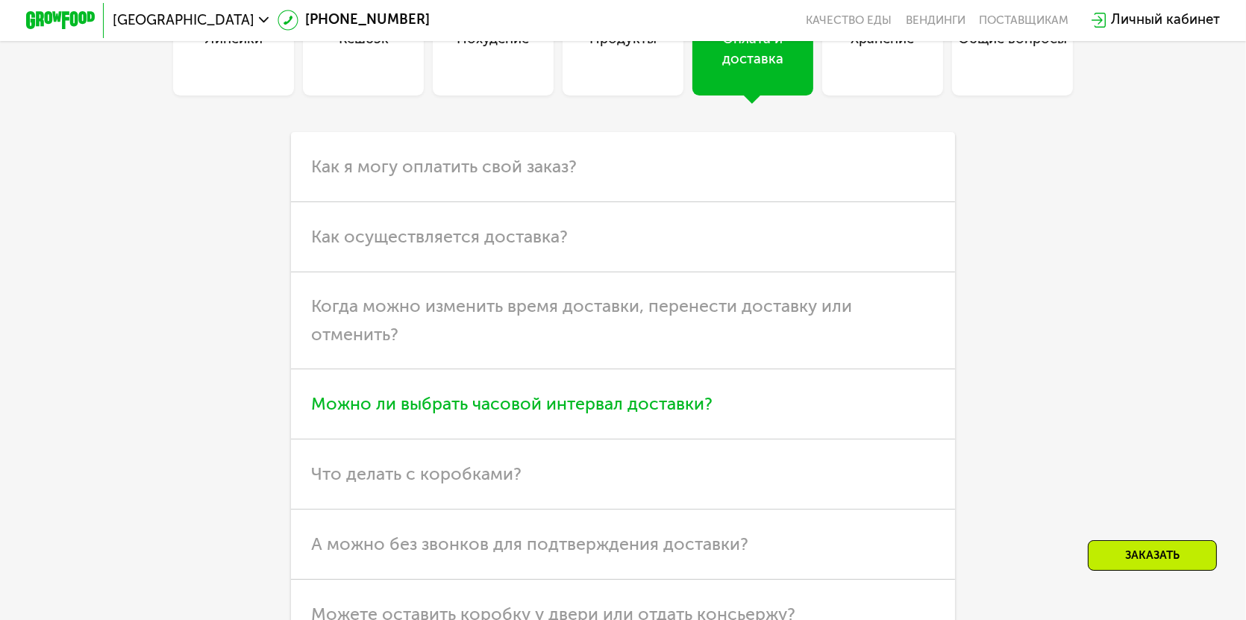
scroll to position [4666, 0]
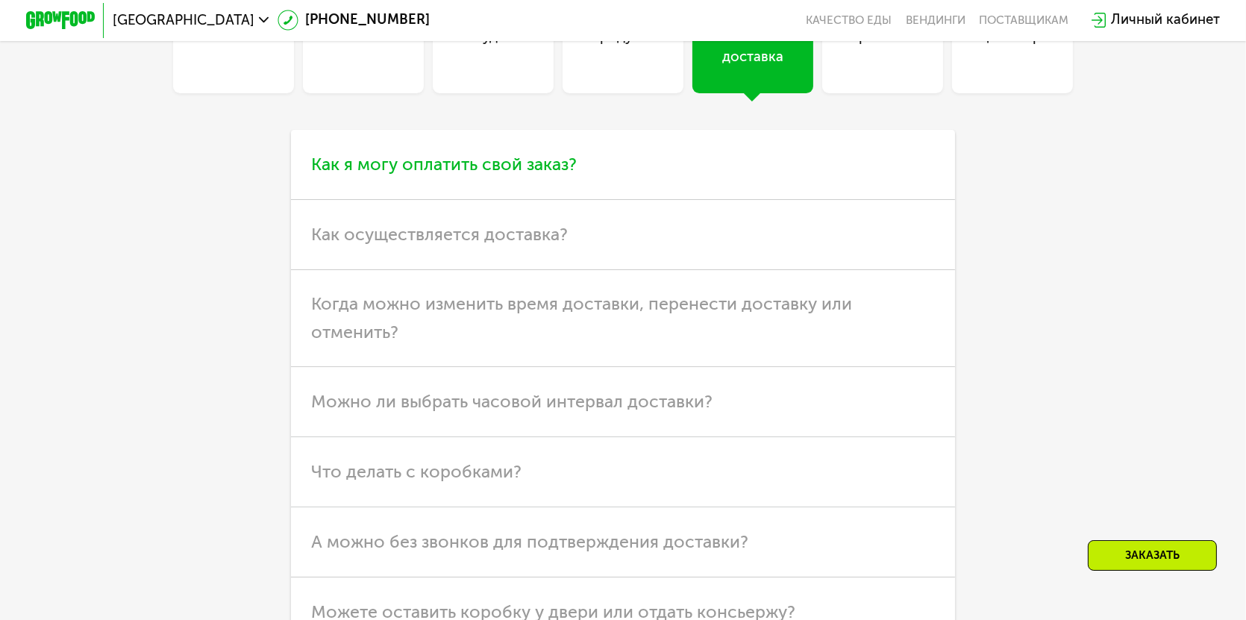
click at [549, 175] on span "Как я могу оплатить свой заказ?" at bounding box center [445, 164] width 266 height 21
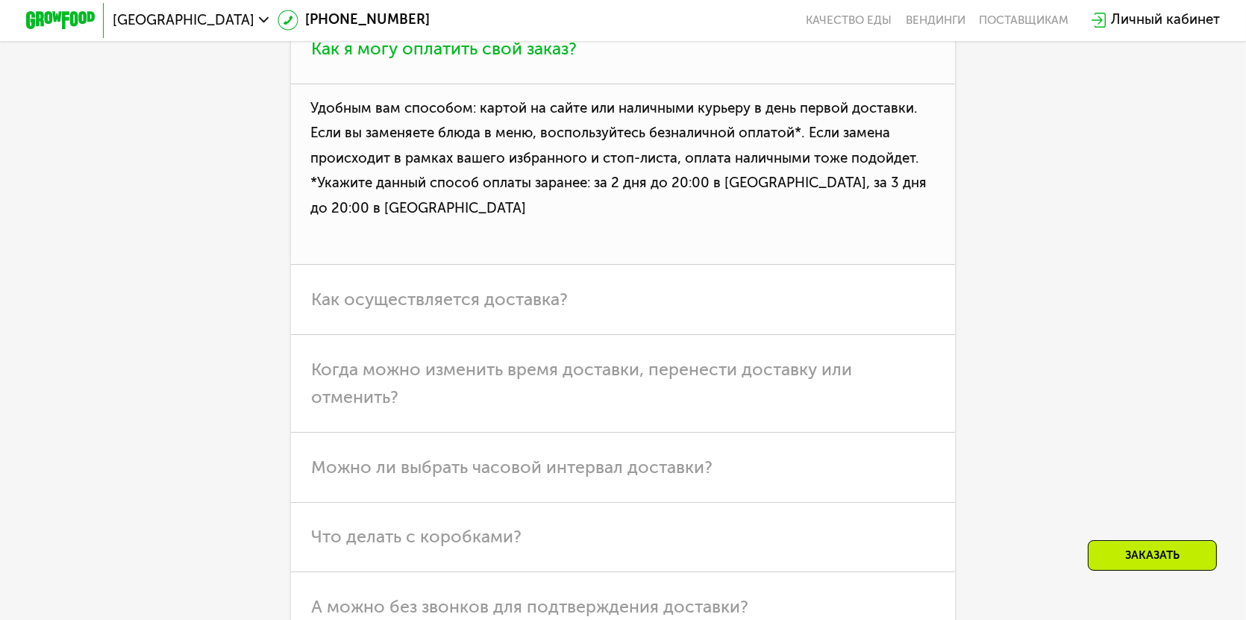
scroll to position [4815, 0]
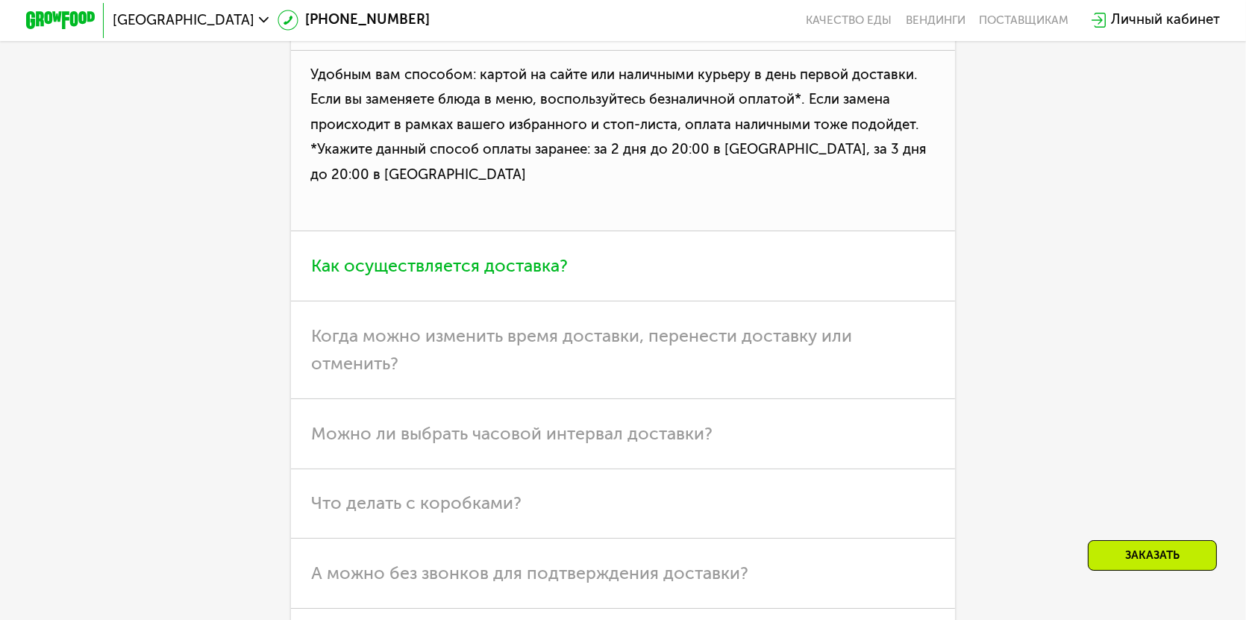
click at [549, 276] on span "Как осуществляется доставка?" at bounding box center [440, 265] width 257 height 21
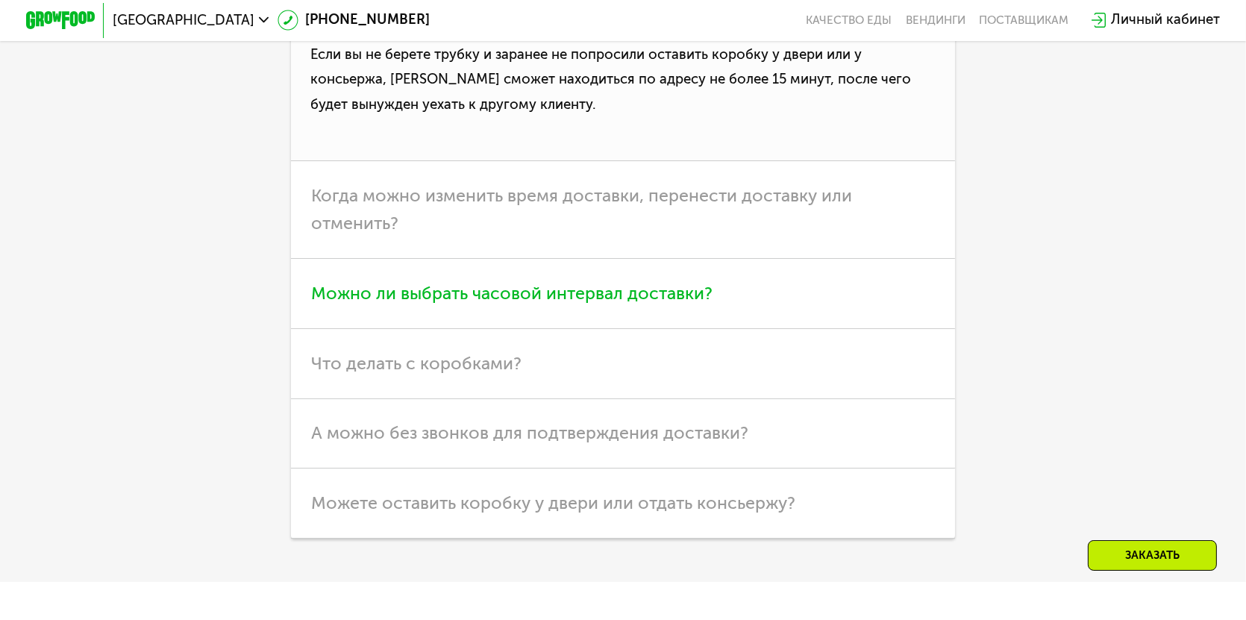
scroll to position [5188, 0]
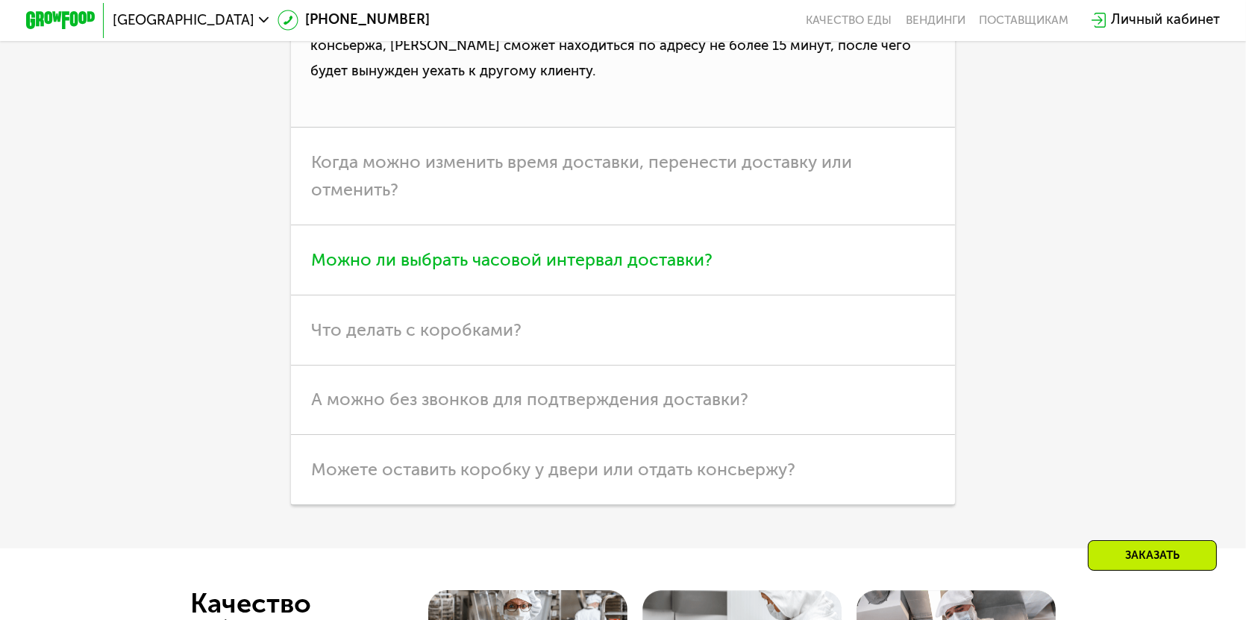
click at [638, 270] on span "Можно ли выбрать часовой интервал доставки?" at bounding box center [513, 259] width 402 height 21
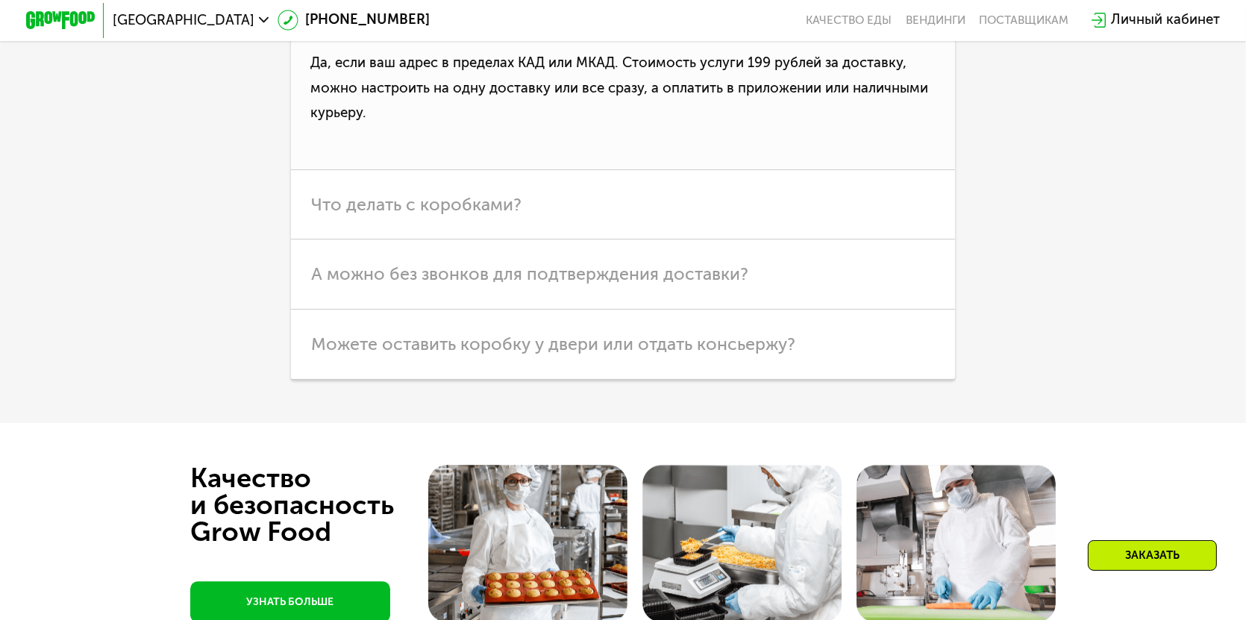
scroll to position [4890, 0]
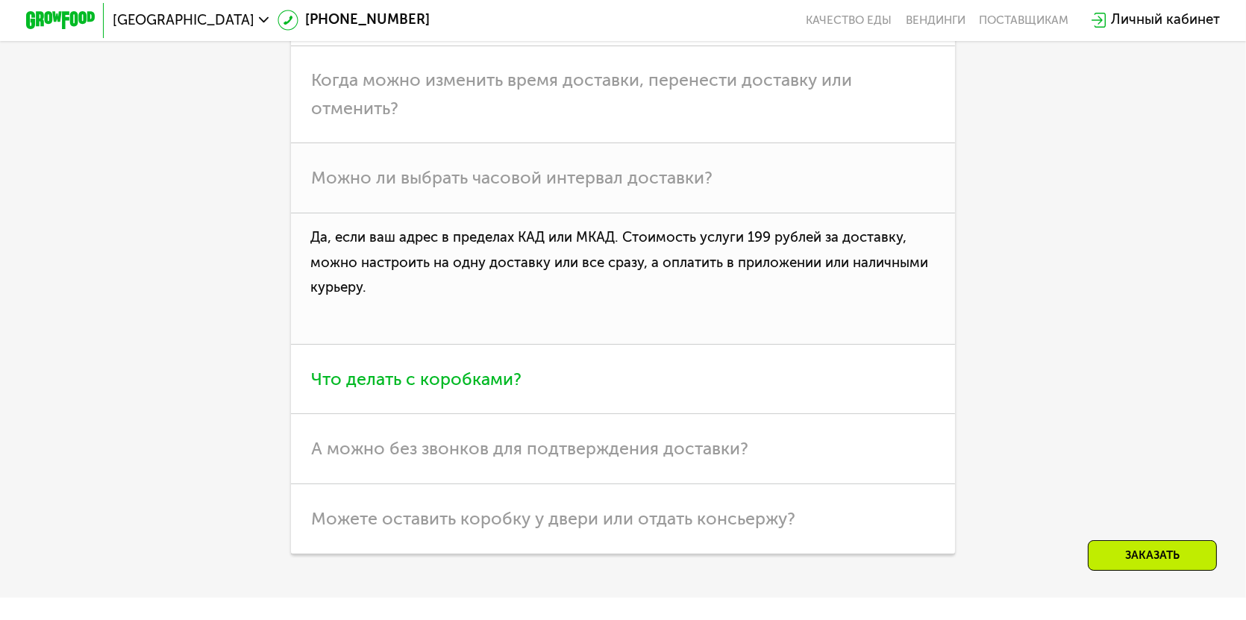
click at [478, 390] on span "Что делать с коробками?" at bounding box center [417, 379] width 210 height 21
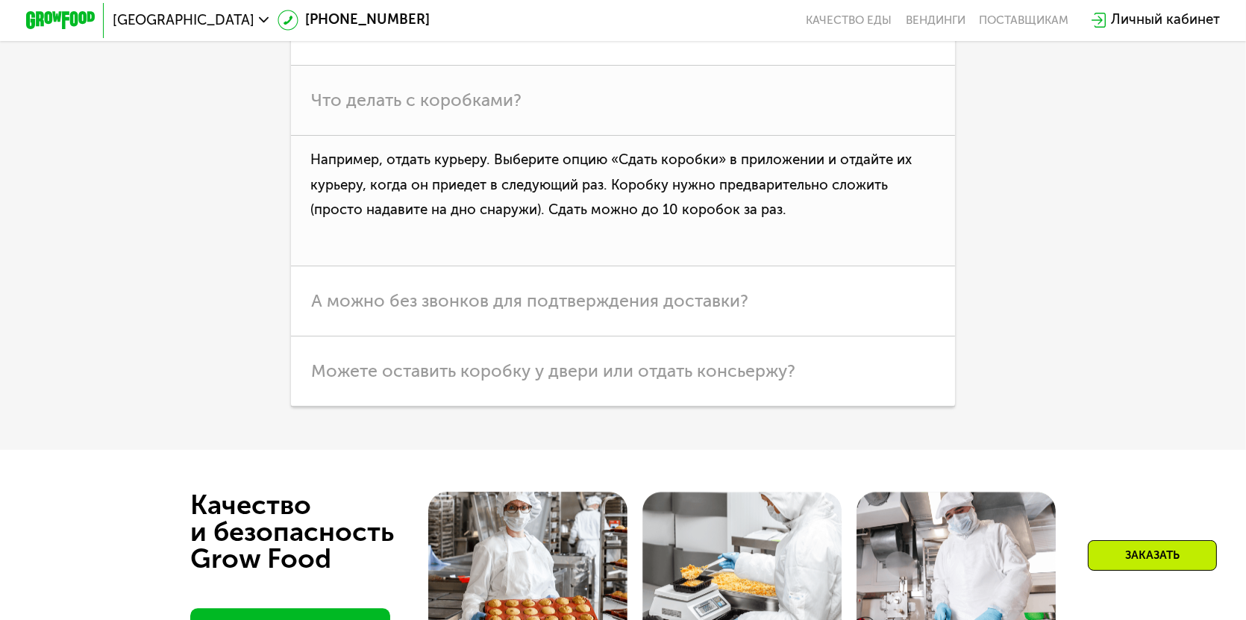
scroll to position [5039, 0]
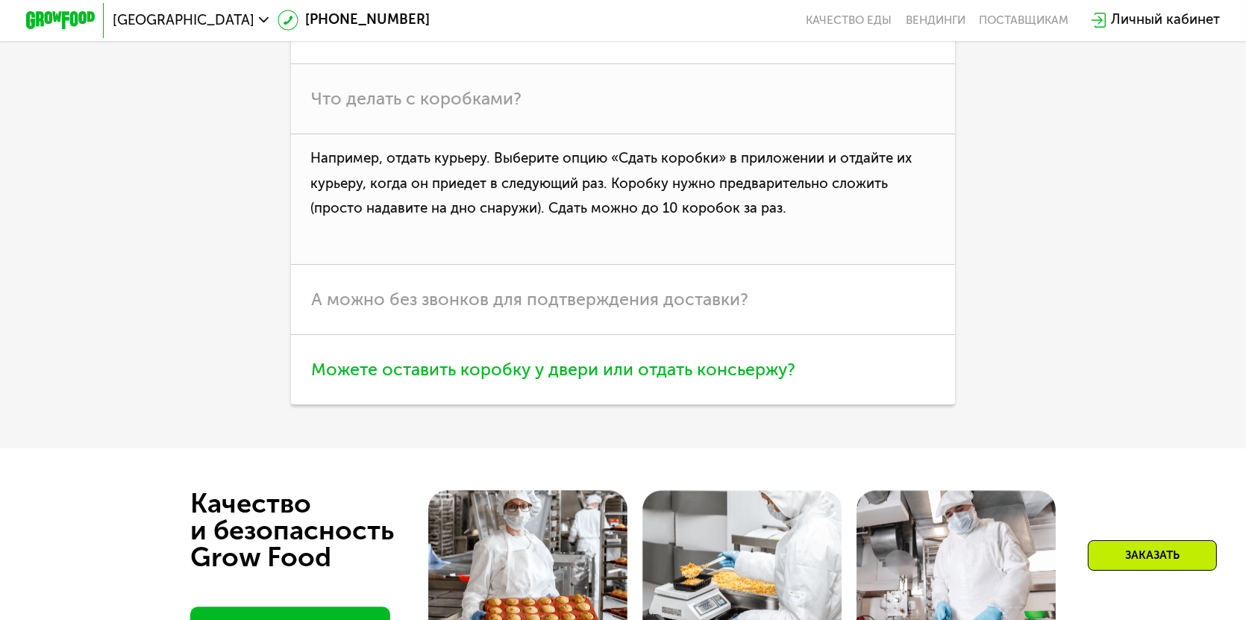
click at [734, 380] on span "Можете оставить коробку у двери или отдать консьержу?" at bounding box center [554, 369] width 484 height 21
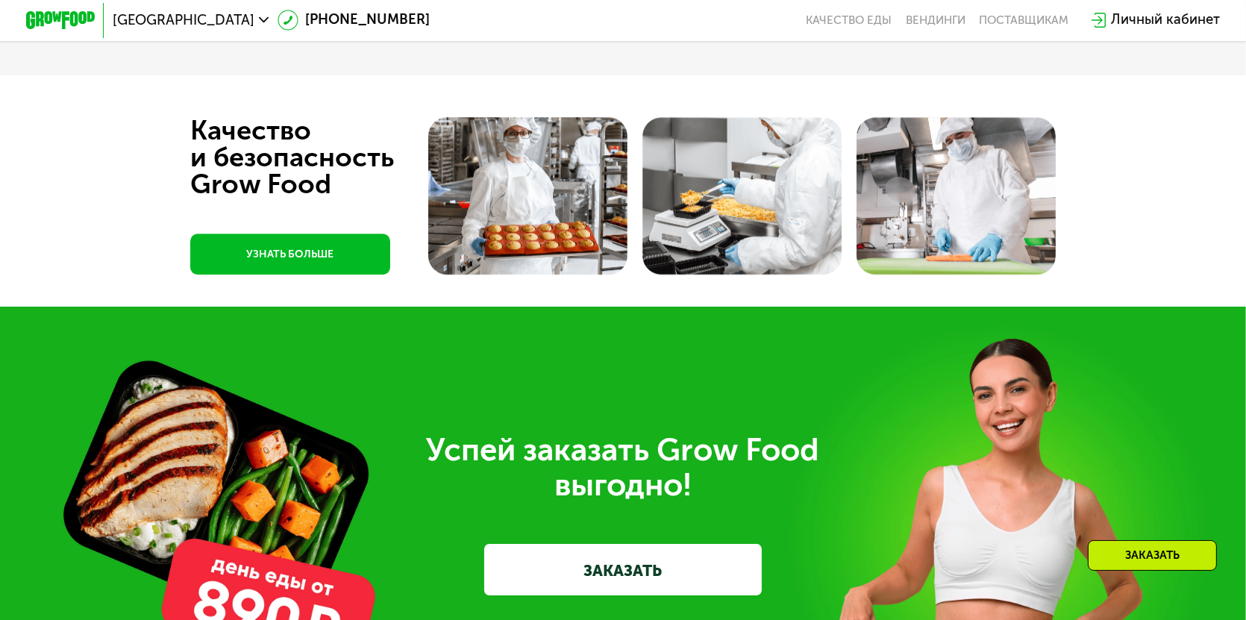
scroll to position [5636, 0]
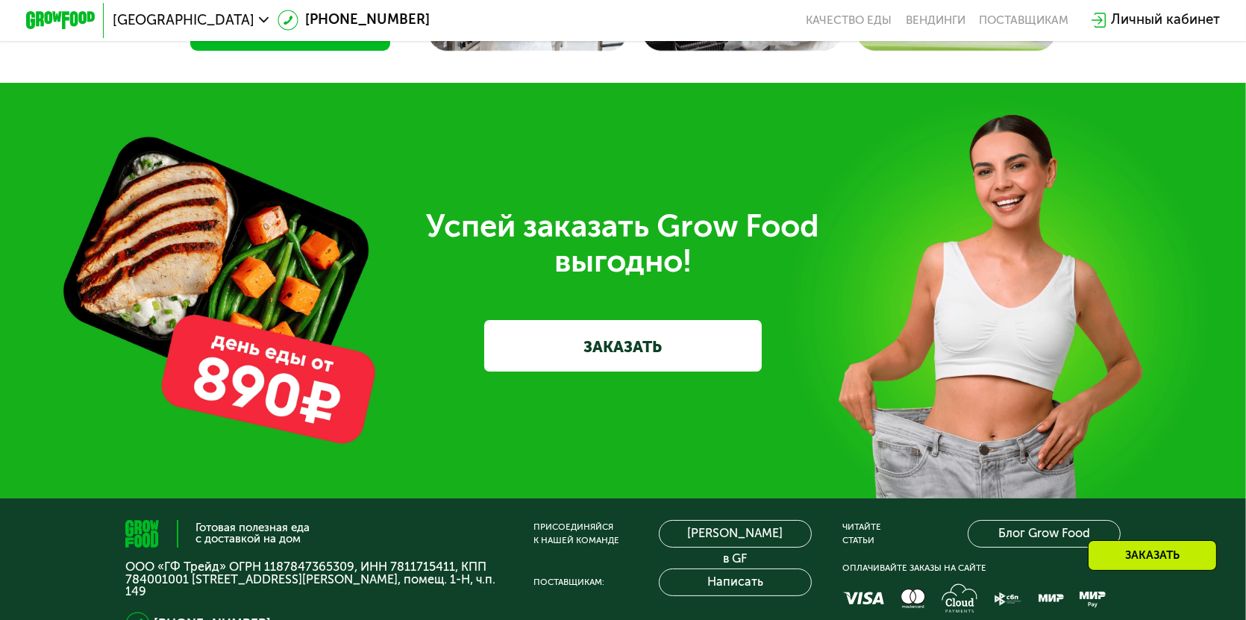
click at [440, 417] on div "Успей заказать Grow Food выгодно! ЗАКАЗАТЬ" at bounding box center [623, 291] width 1246 height 416
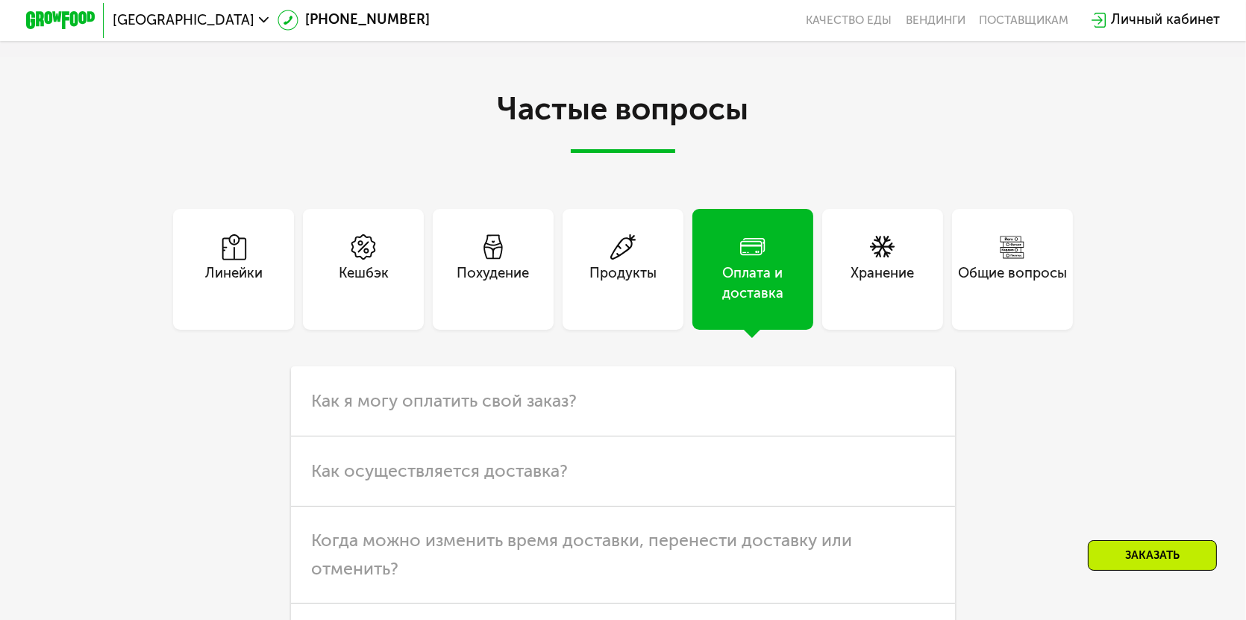
scroll to position [4415, 0]
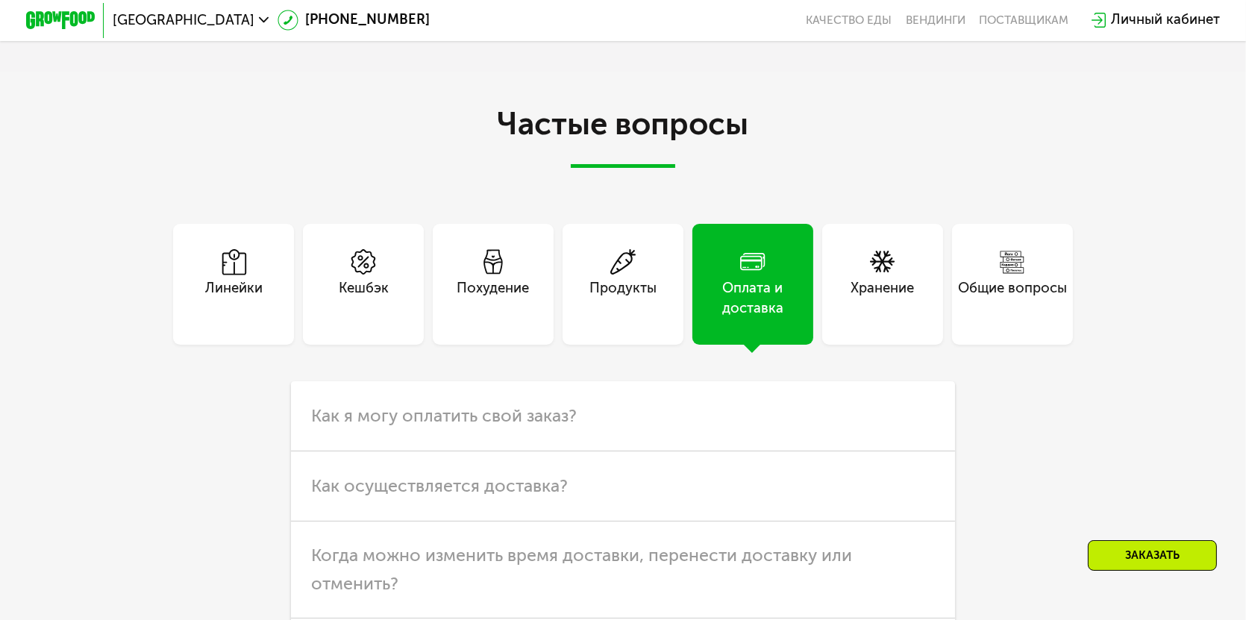
click at [891, 307] on div "Хранение" at bounding box center [882, 299] width 63 height 42
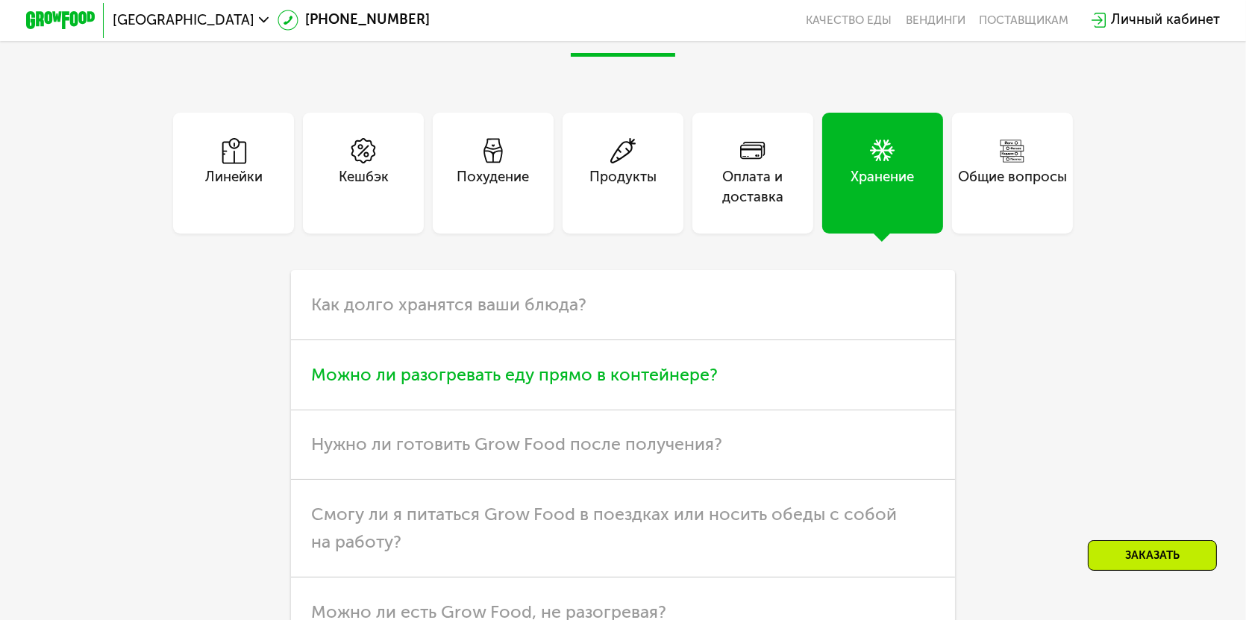
scroll to position [4564, 0]
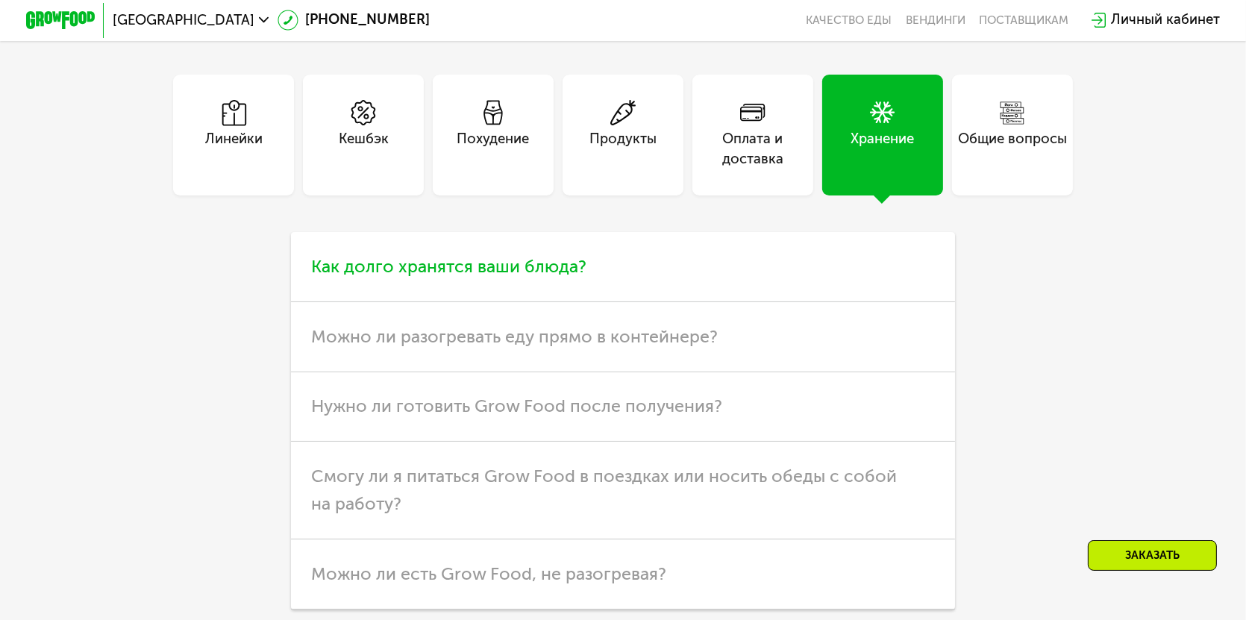
click at [555, 277] on span "Как долго хранятся ваши блюда?" at bounding box center [449, 266] width 275 height 21
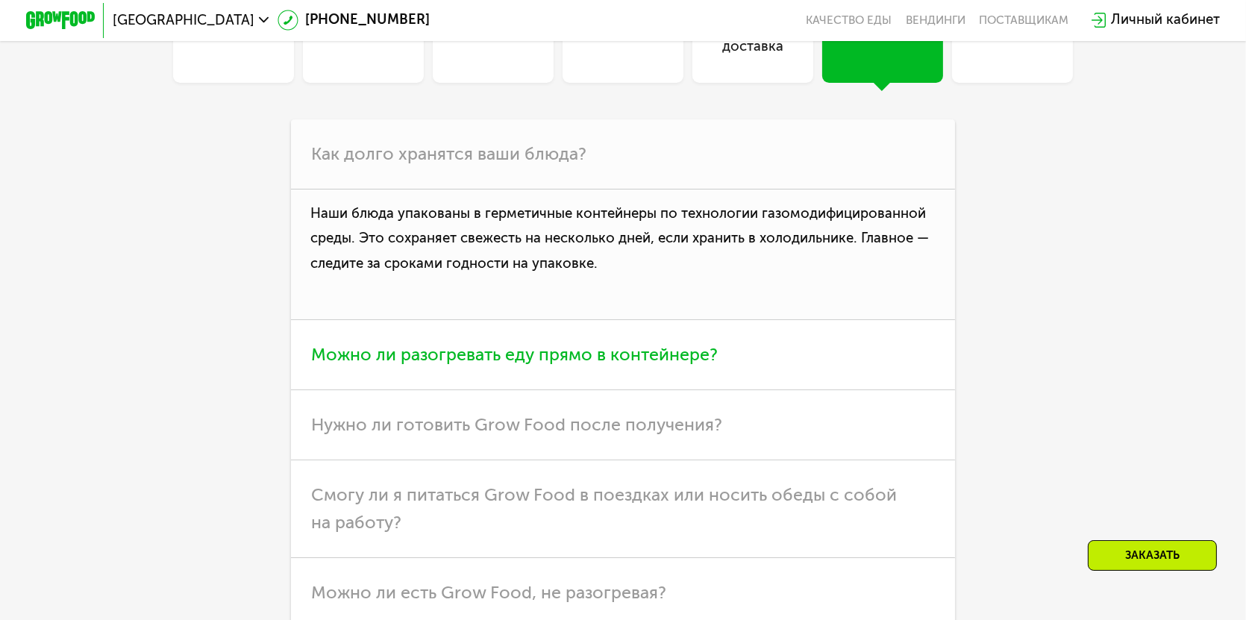
scroll to position [4713, 0]
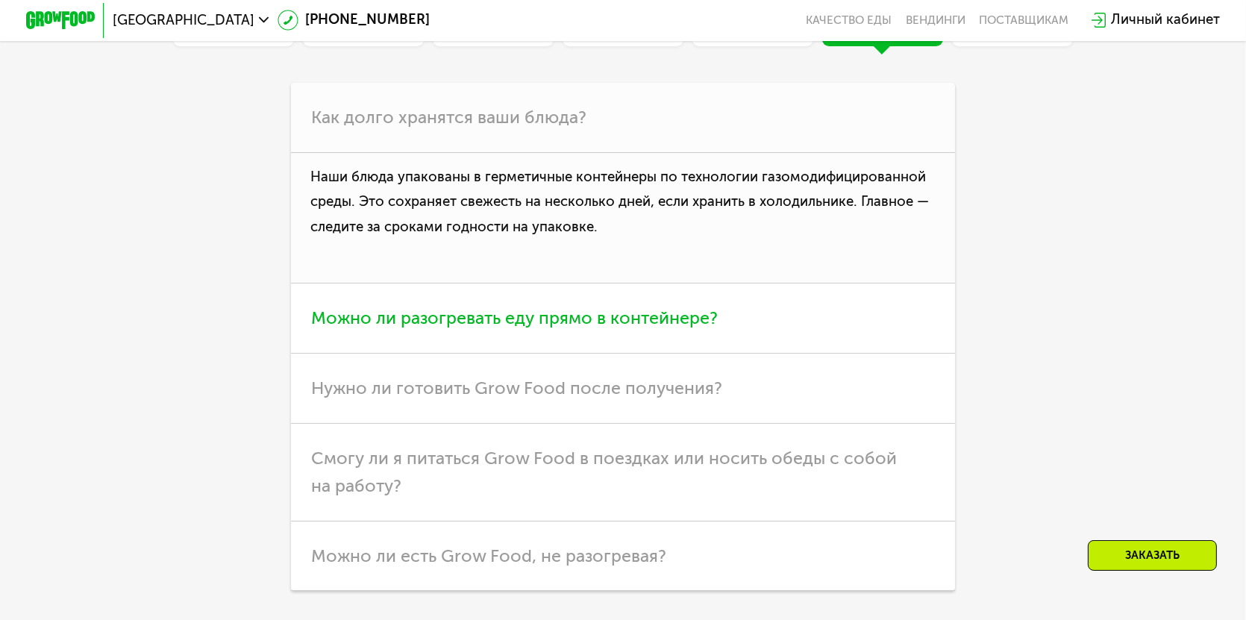
click at [703, 328] on span "Можно ли разогревать еду прямо в контейнере?" at bounding box center [515, 317] width 407 height 21
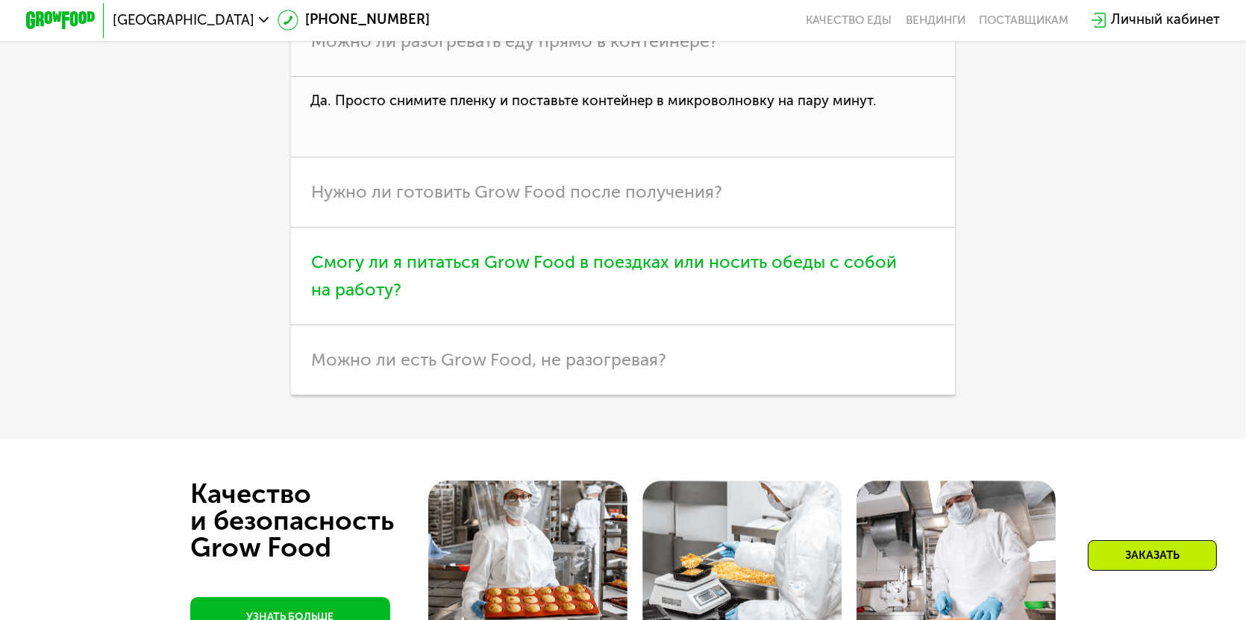
scroll to position [4862, 0]
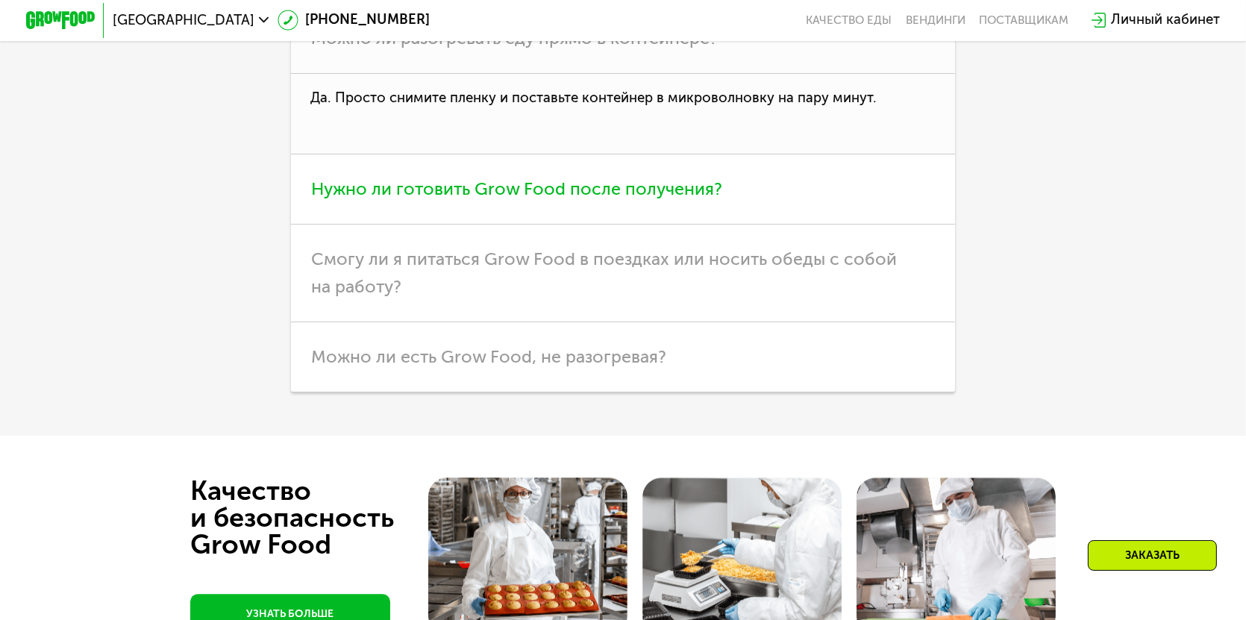
click at [681, 199] on span "Нужно ли готовить Grow Food после получения?" at bounding box center [517, 188] width 411 height 21
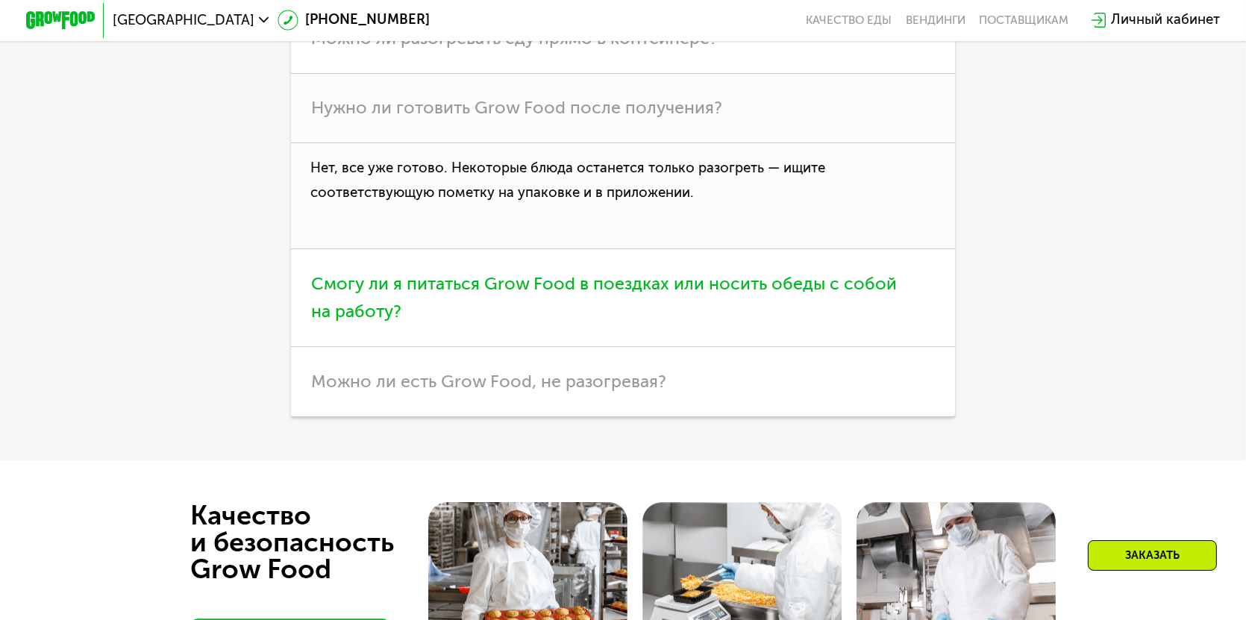
scroll to position [4937, 0]
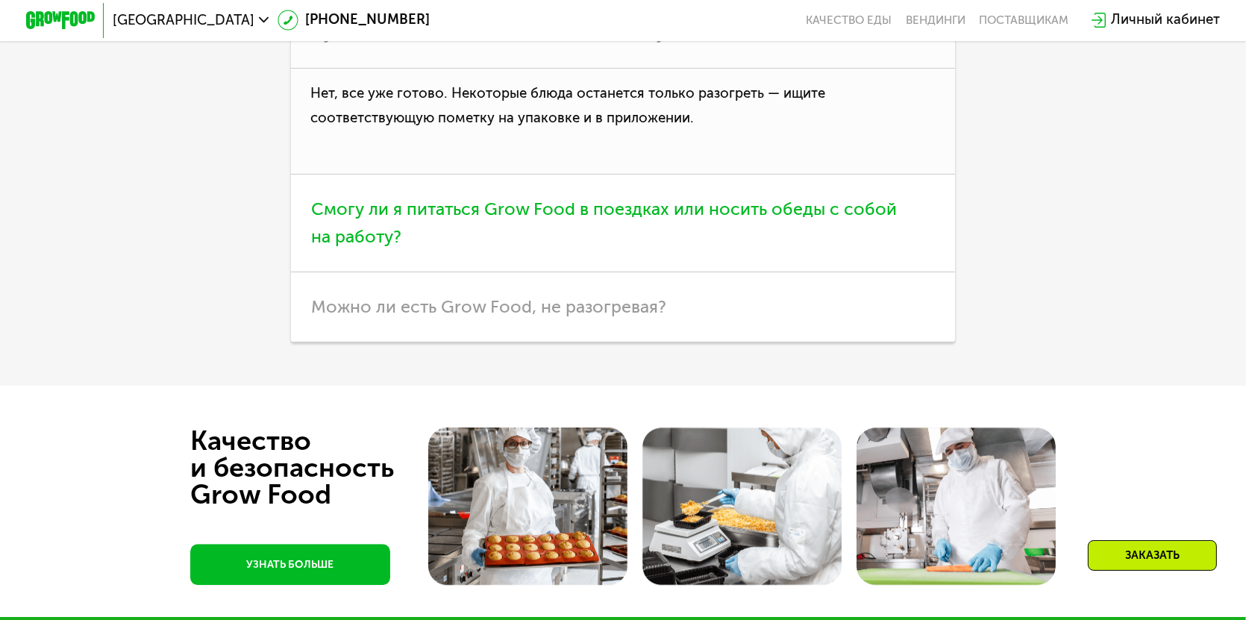
click at [693, 247] on span "Смогу ли я питаться Grow Food в поездках или носить обеды с собой на работу?" at bounding box center [605, 223] width 586 height 49
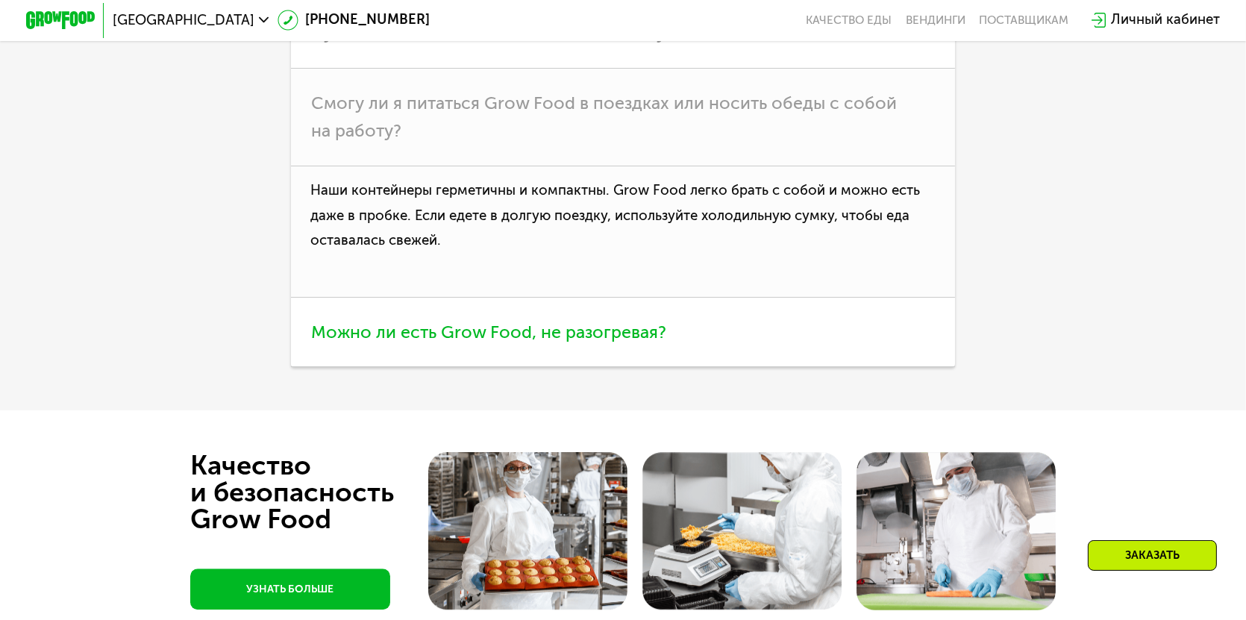
click at [578, 343] on span "Можно ли есть Grow Food, не разогревая?" at bounding box center [489, 332] width 355 height 21
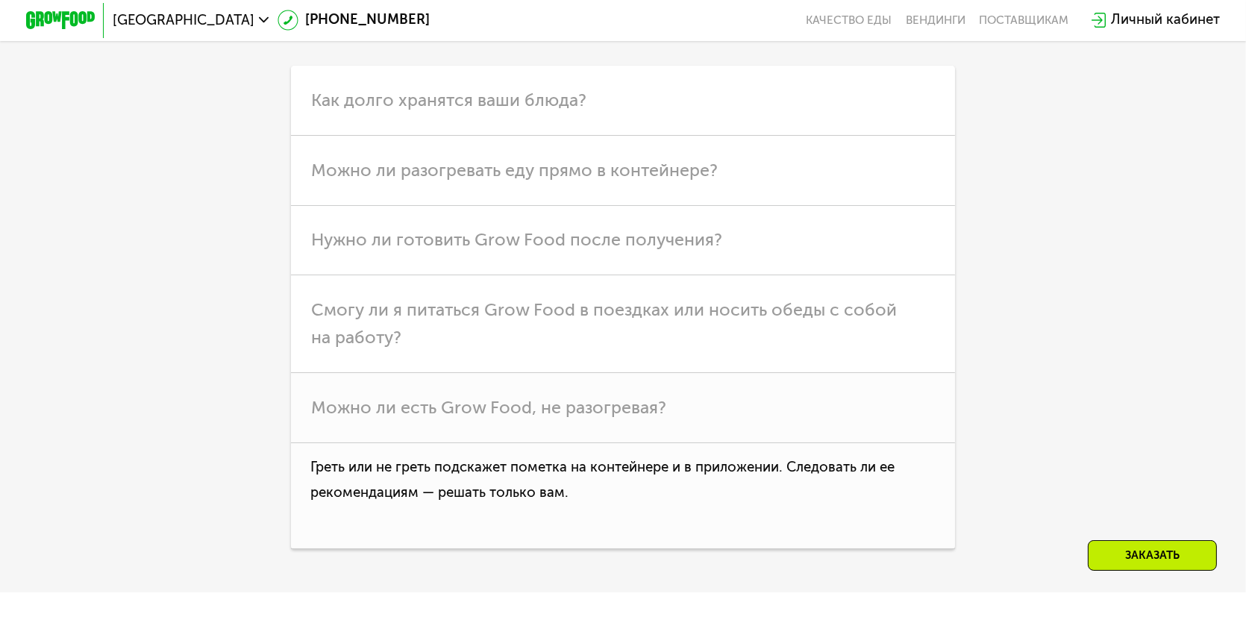
scroll to position [4489, 0]
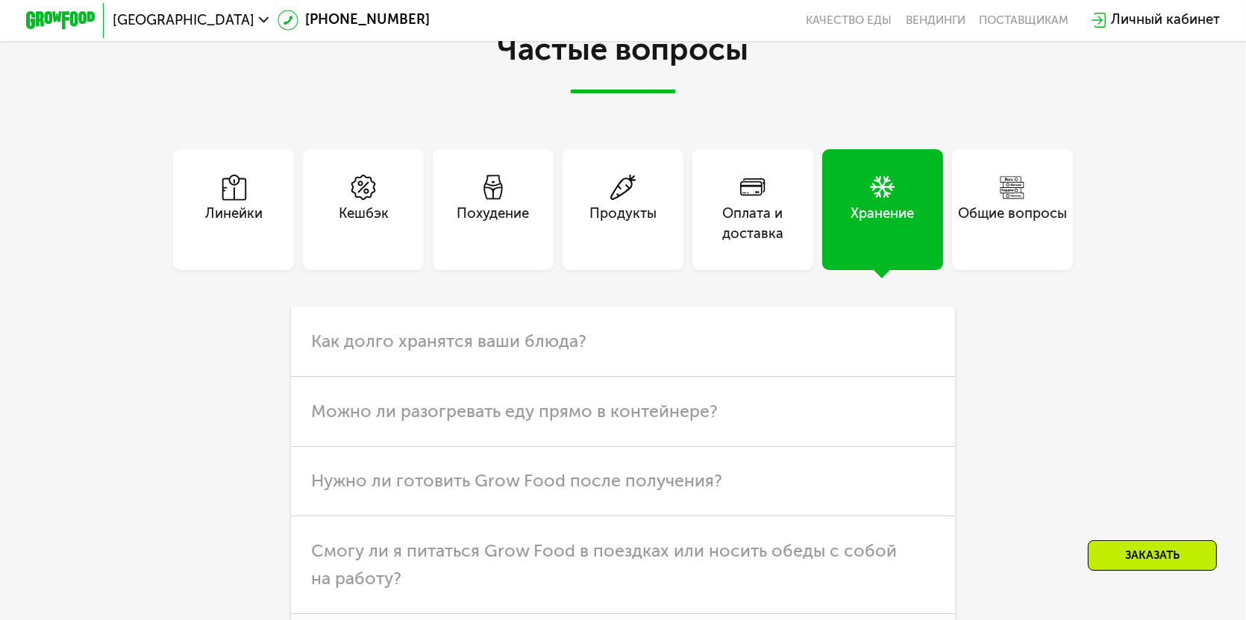
click at [505, 246] on div "Похудение" at bounding box center [494, 225] width 72 height 42
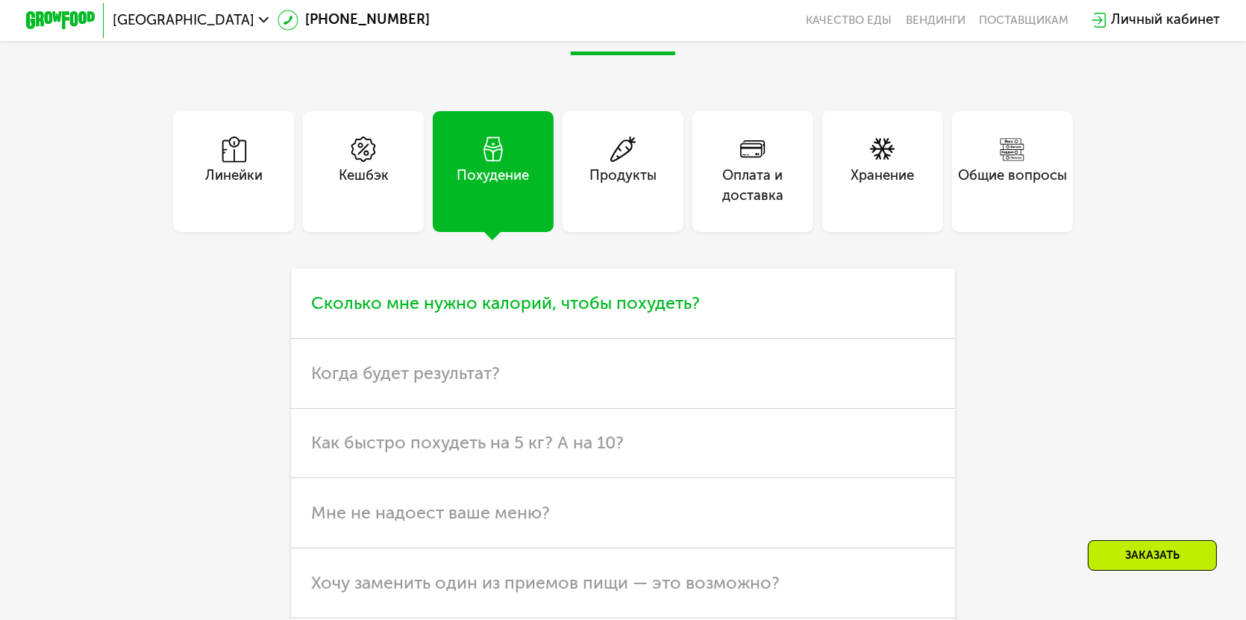
scroll to position [4564, 0]
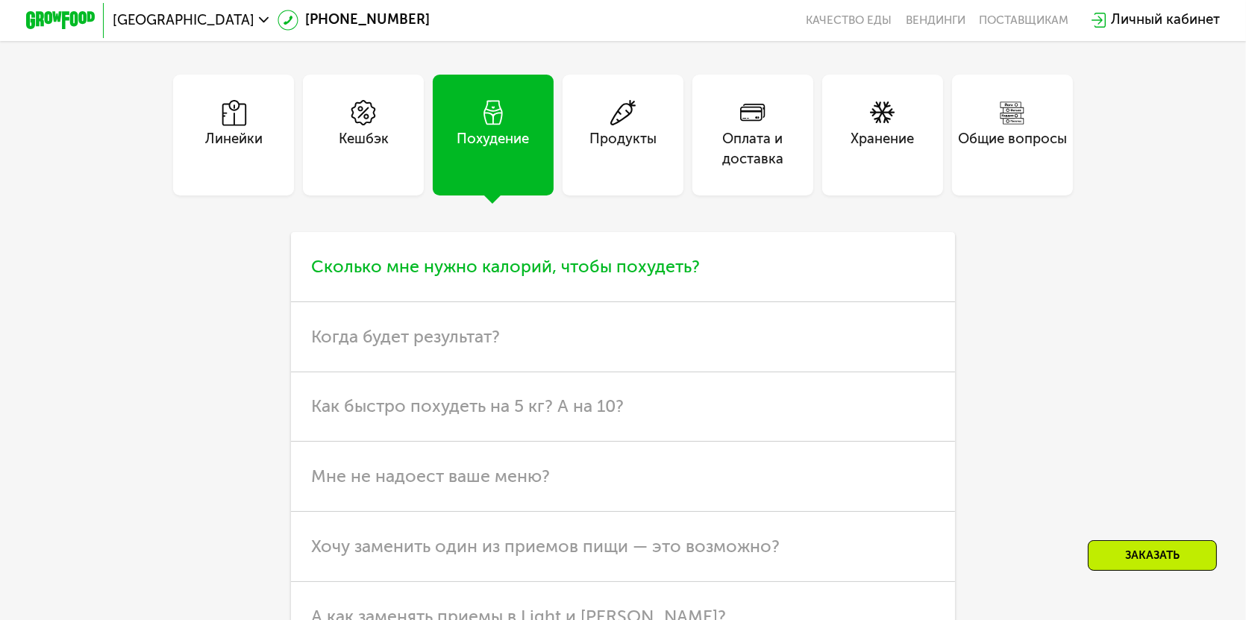
click at [521, 277] on span "Сколько мне нужно калорий, чтобы похудеть?" at bounding box center [506, 266] width 389 height 21
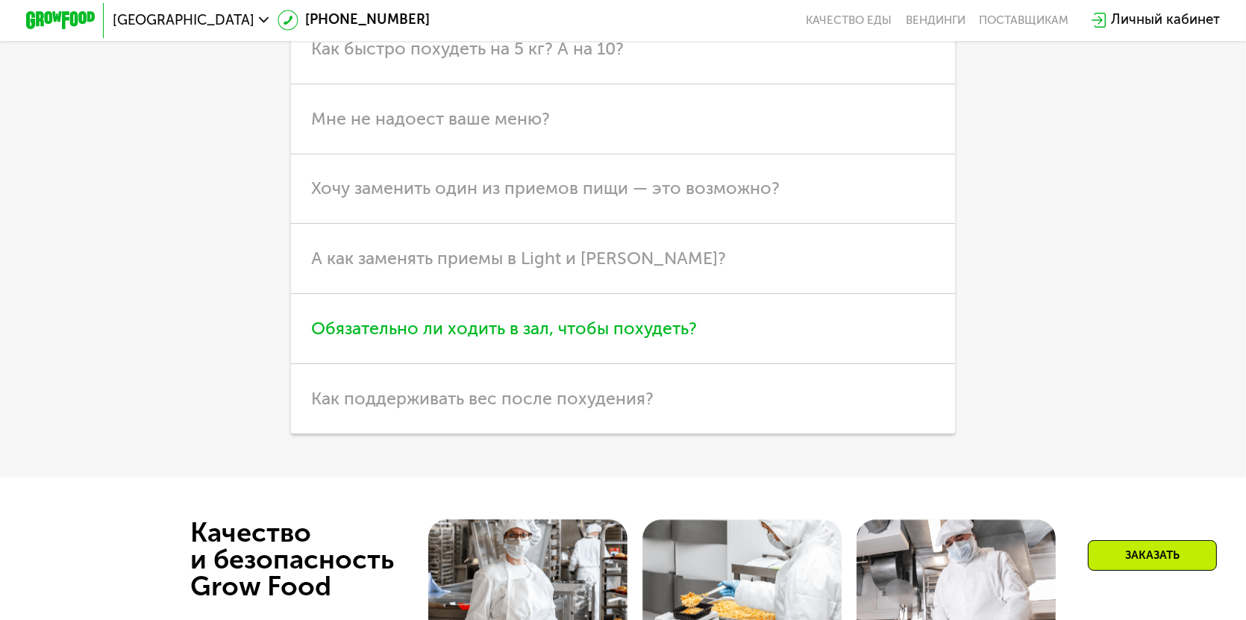
scroll to position [5086, 0]
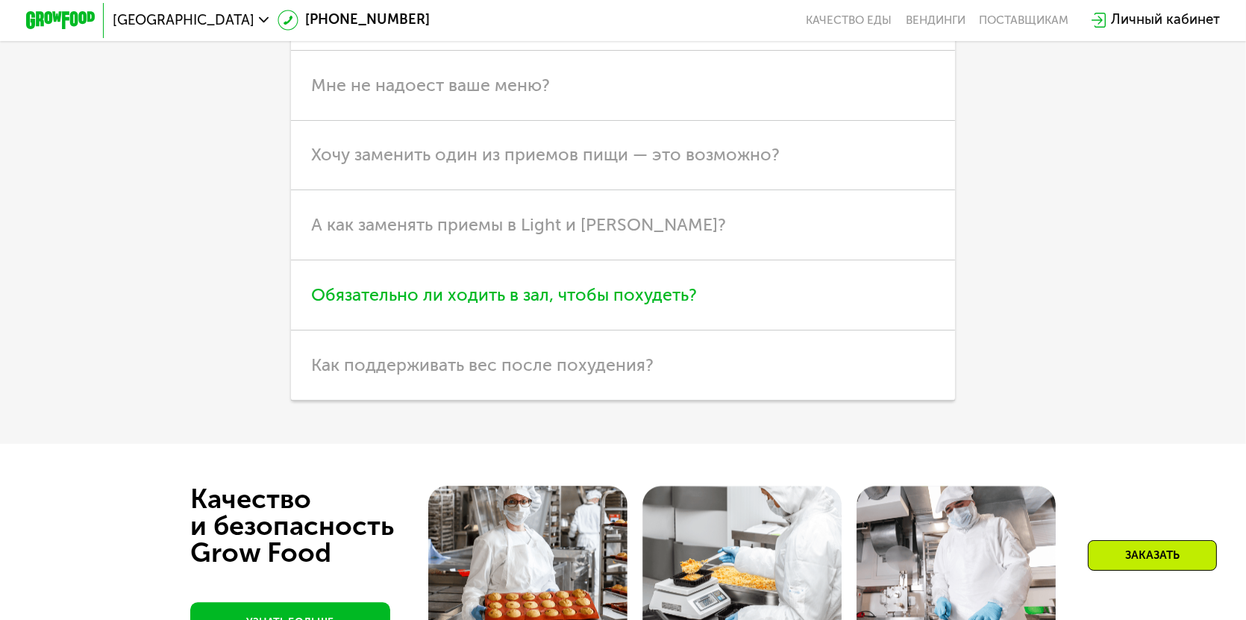
click at [644, 305] on span "Обязательно ли ходить в зал, чтобы похудеть?" at bounding box center [505, 294] width 386 height 21
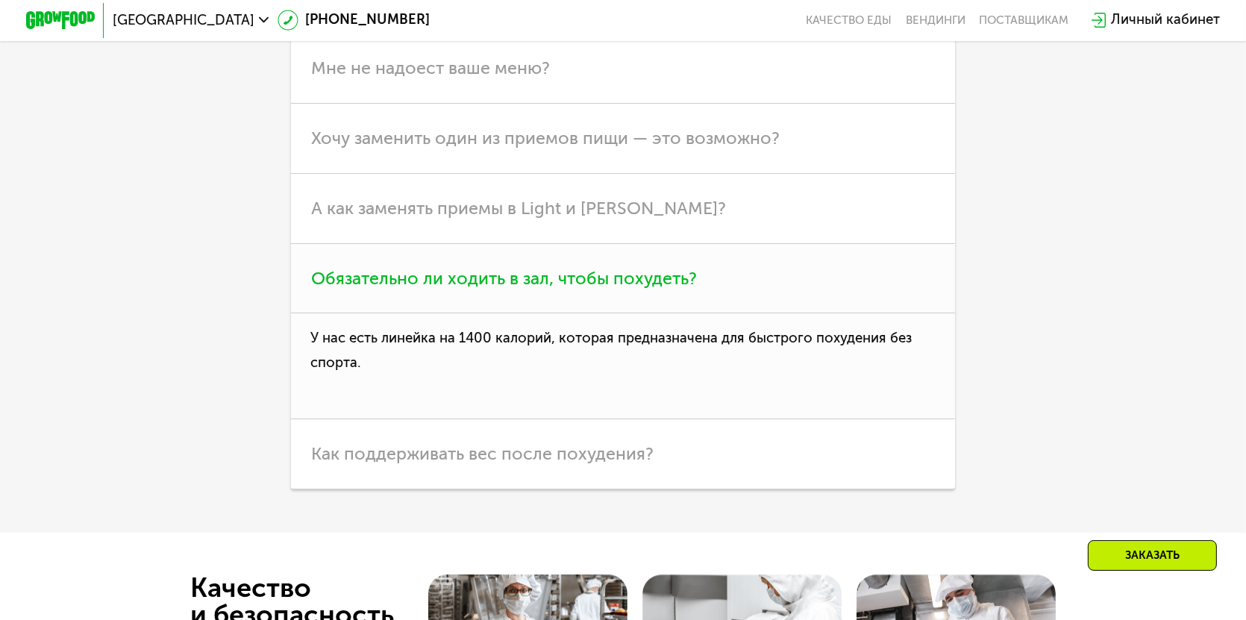
scroll to position [5029, 0]
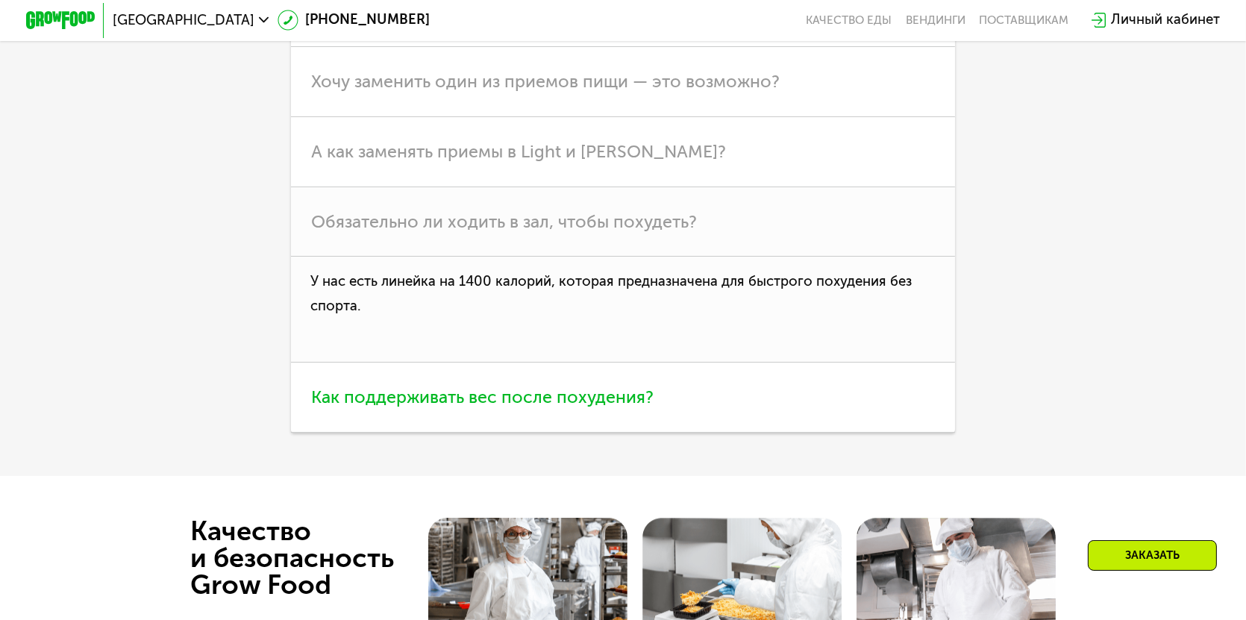
click at [611, 407] on span "Как поддерживать вес после похудения?" at bounding box center [483, 397] width 343 height 21
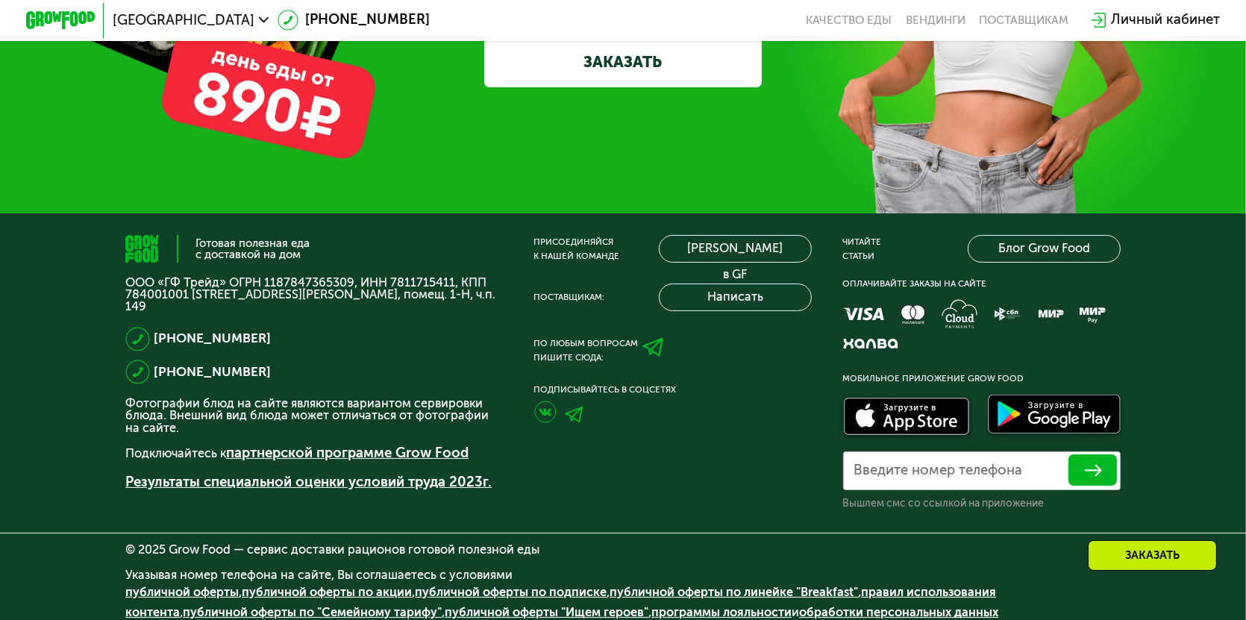
scroll to position [5999, 0]
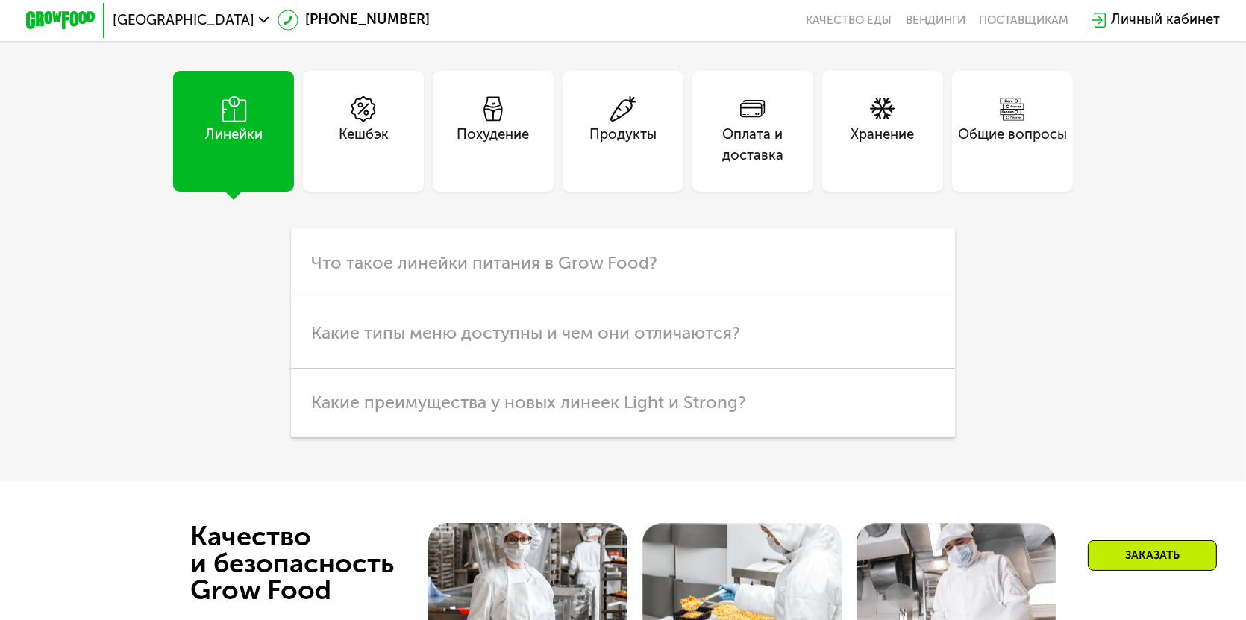
scroll to position [4254, 0]
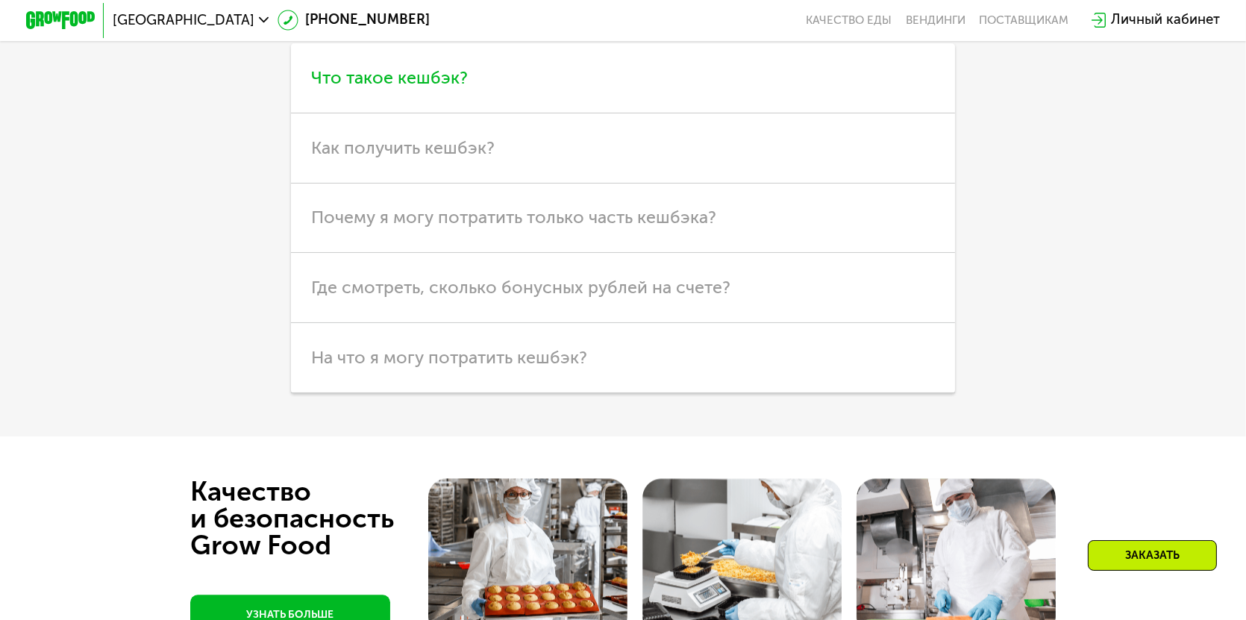
click at [431, 88] on span "Что такое кешбэк?" at bounding box center [390, 77] width 157 height 21
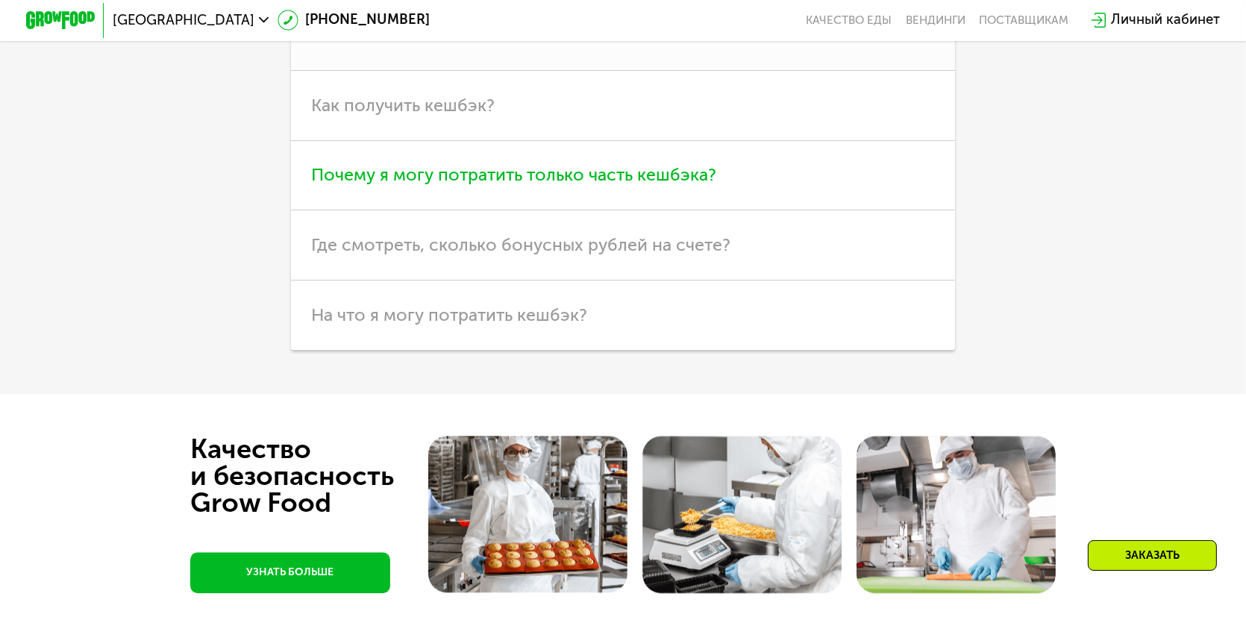
scroll to position [4403, 0]
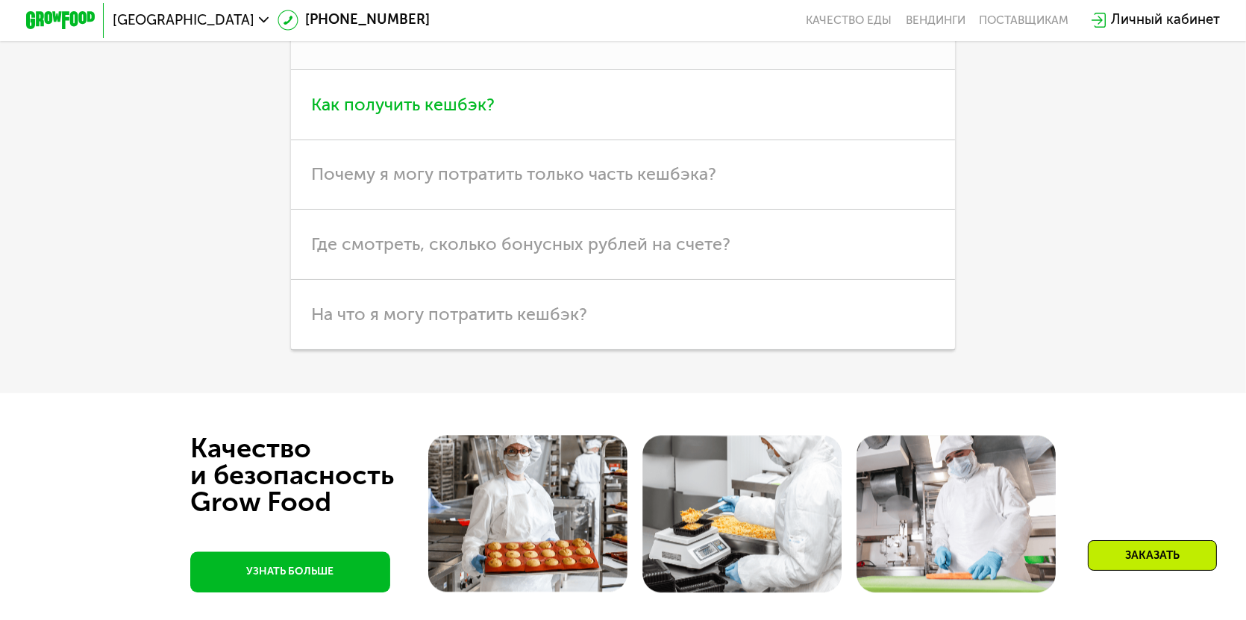
click at [449, 115] on span "Как получить кешбэк?" at bounding box center [404, 104] width 184 height 21
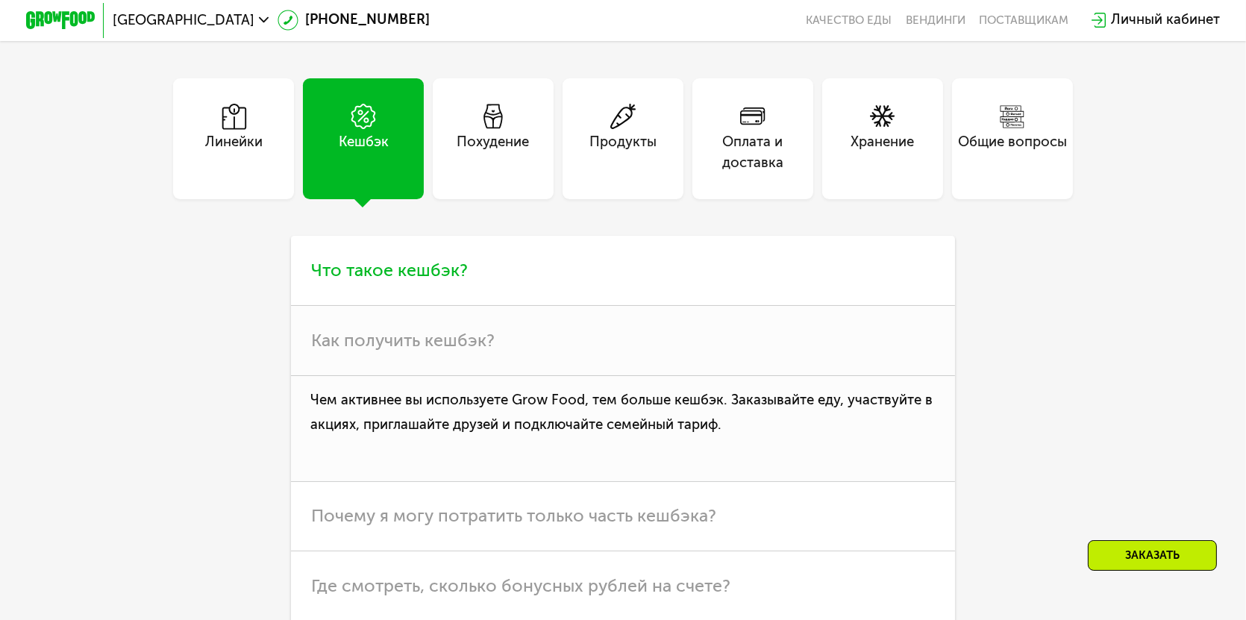
scroll to position [4105, 0]
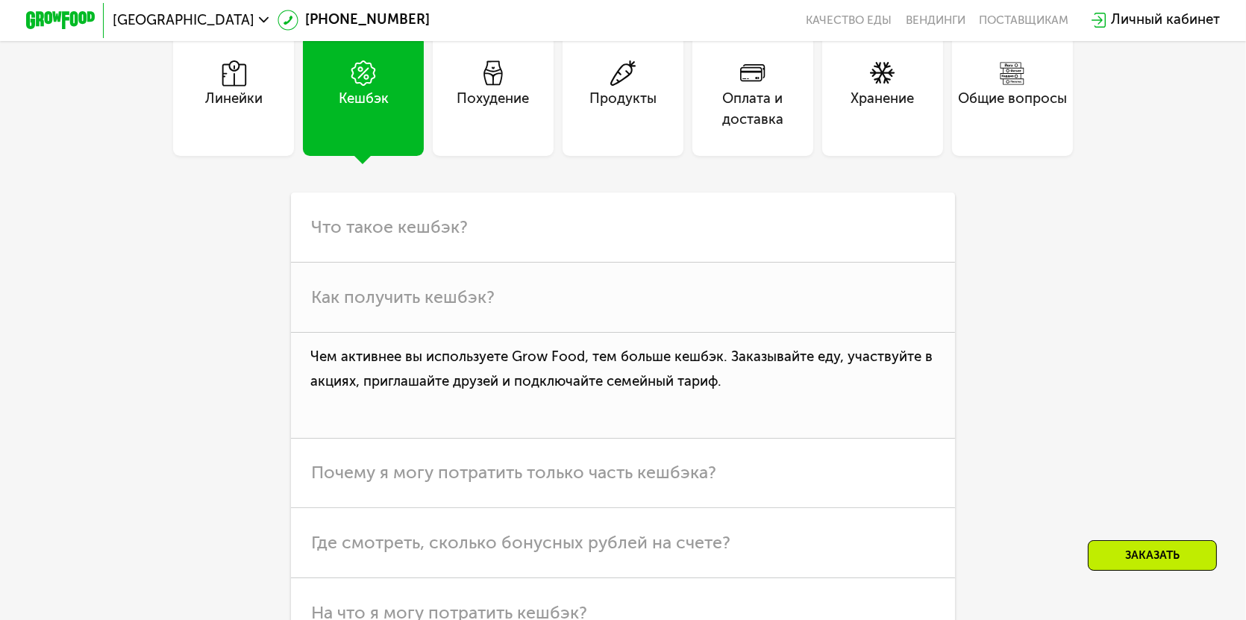
click at [1033, 131] on div "Общие вопросы" at bounding box center [1012, 110] width 109 height 42
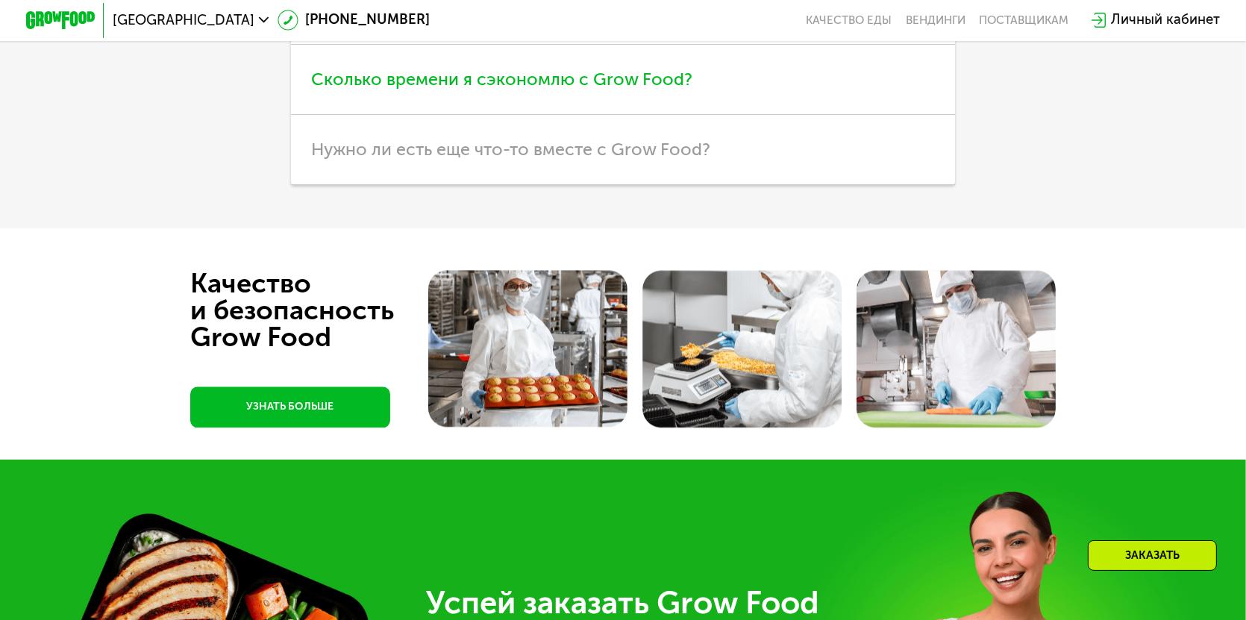
scroll to position [4478, 0]
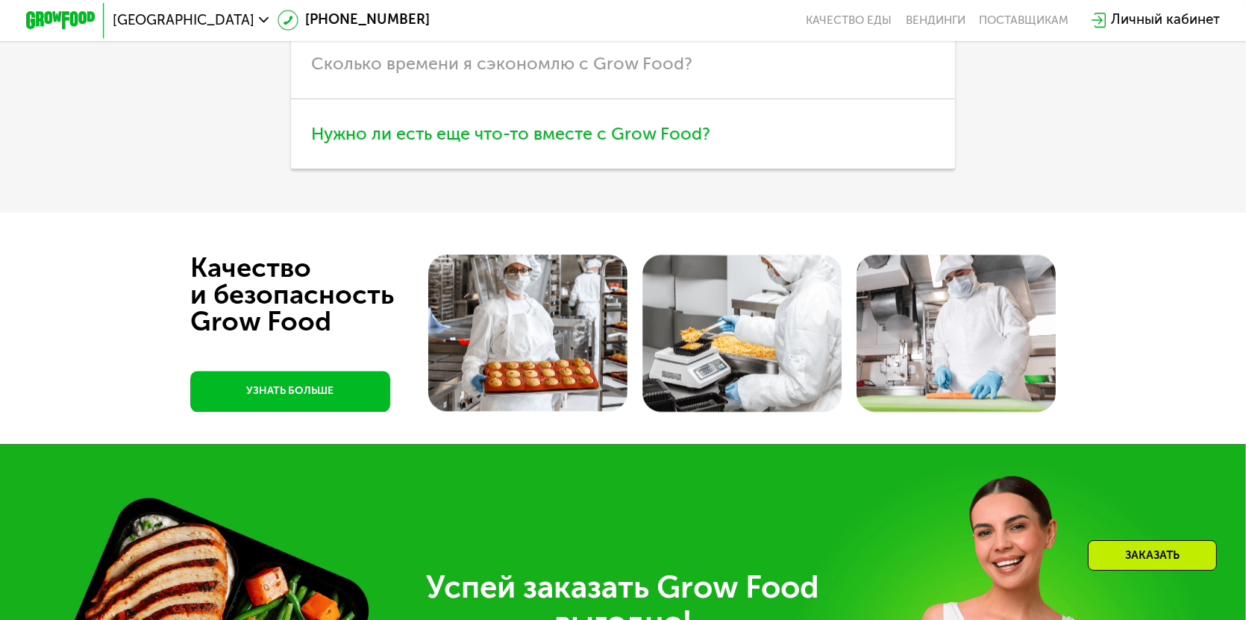
click at [696, 144] on span "Нужно ли есть еще что-то вместе с Grow Food?" at bounding box center [511, 133] width 399 height 21
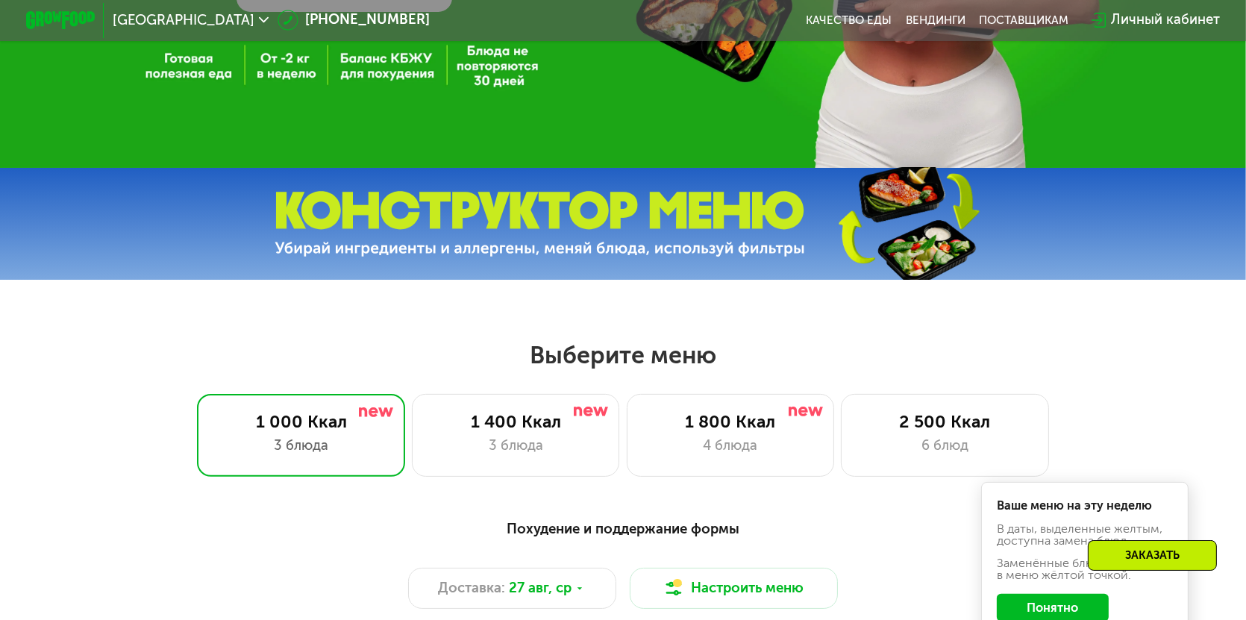
scroll to position [0, 0]
